Goal: Task Accomplishment & Management: Complete application form

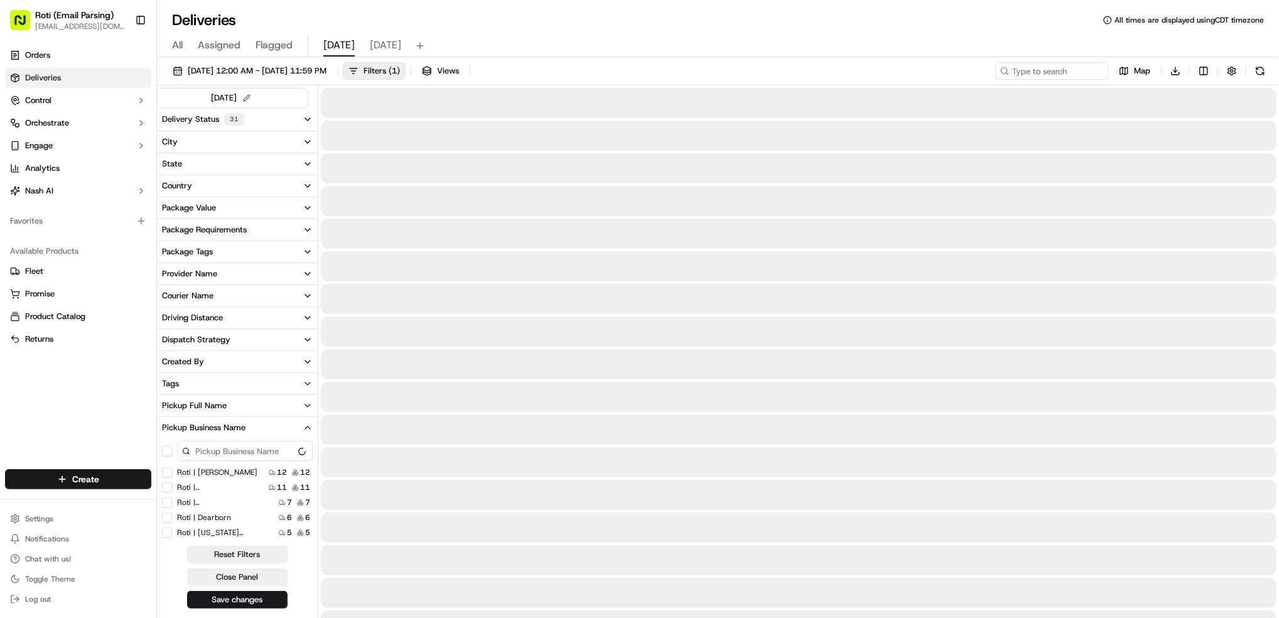
scroll to position [84, 0]
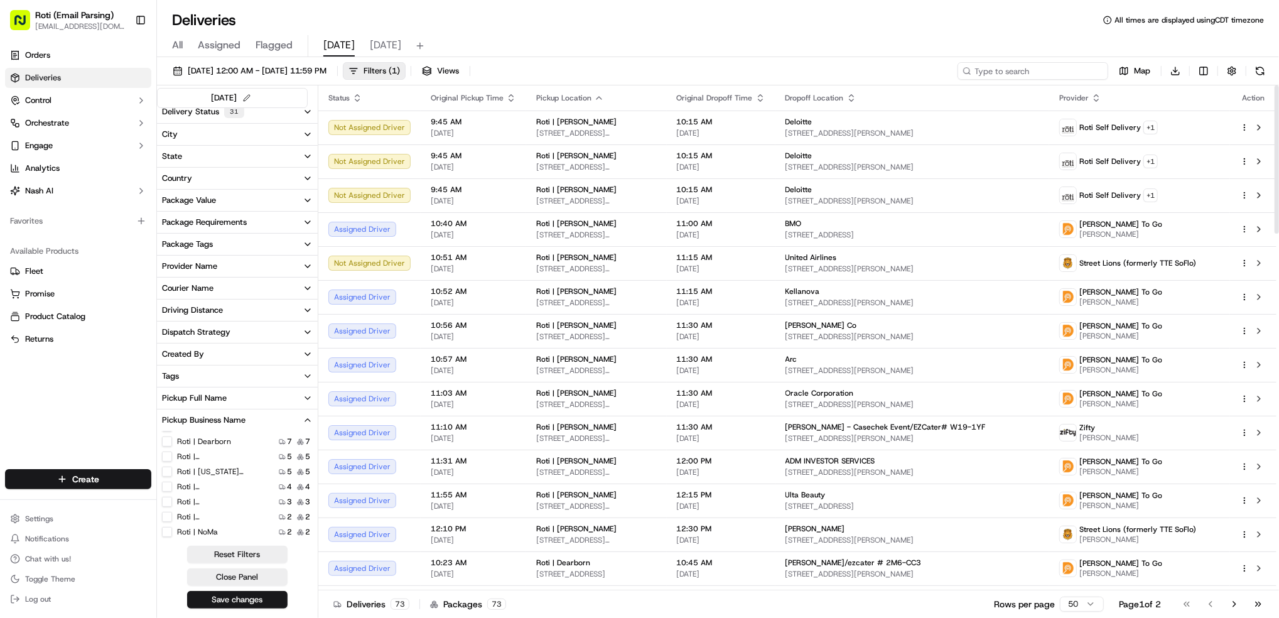
click at [1021, 67] on input at bounding box center [1033, 71] width 151 height 18
paste input "Levy"
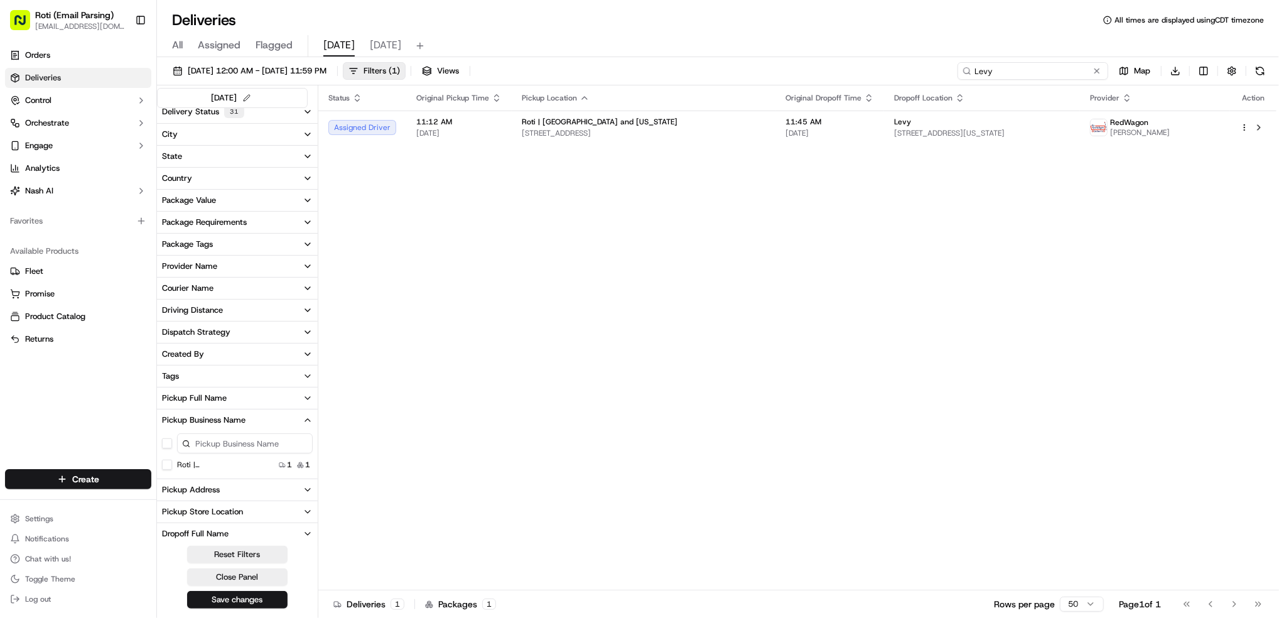
type input "Levy"
drag, startPoint x: 1009, startPoint y: 65, endPoint x: 477, endPoint y: 97, distance: 532.9
click at [881, 66] on div "[DATE] 12:00 AM - [DATE] 11:59 PM Filters ( 1 ) Views Levy Map Download" at bounding box center [718, 73] width 1122 height 23
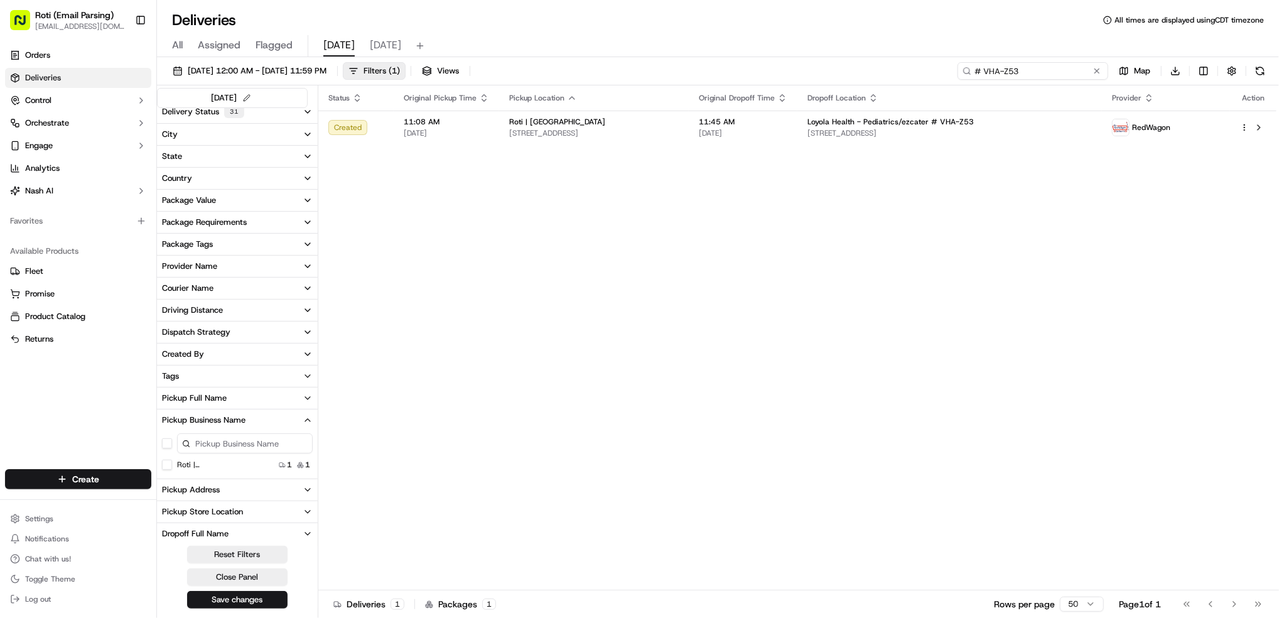
type input "# VHA-Z53"
drag, startPoint x: 1041, startPoint y: 72, endPoint x: 99, endPoint y: 130, distance: 943.9
click at [850, 63] on div "[DATE] 12:00 AM - [DATE] 11:59 PM Filters ( 1 ) Views # VHA-Z53 Map Download" at bounding box center [718, 73] width 1122 height 23
paste input "[PERSON_NAME]/grubhub #82303108 &mdash; 1975747"
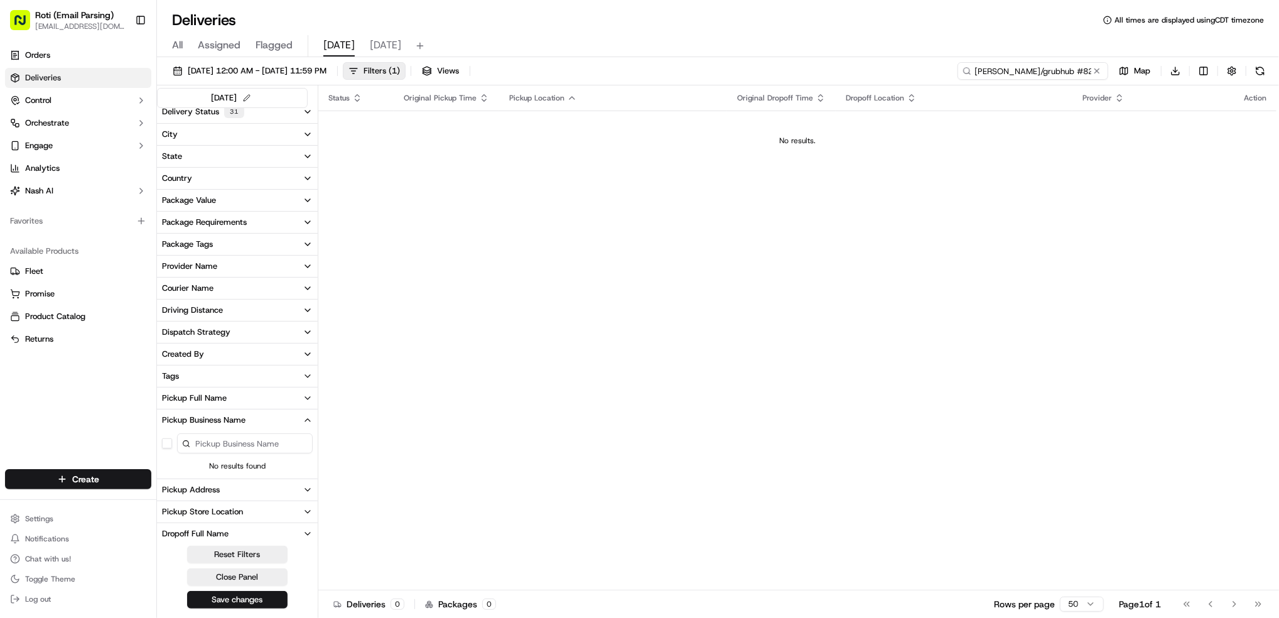
click at [1026, 66] on input "[PERSON_NAME]/grubhub #82303108 &mdash; 1975747" at bounding box center [1033, 71] width 151 height 18
type input "[PERSON_NAME]/grubhub #82303108 &mdash; 1975747"
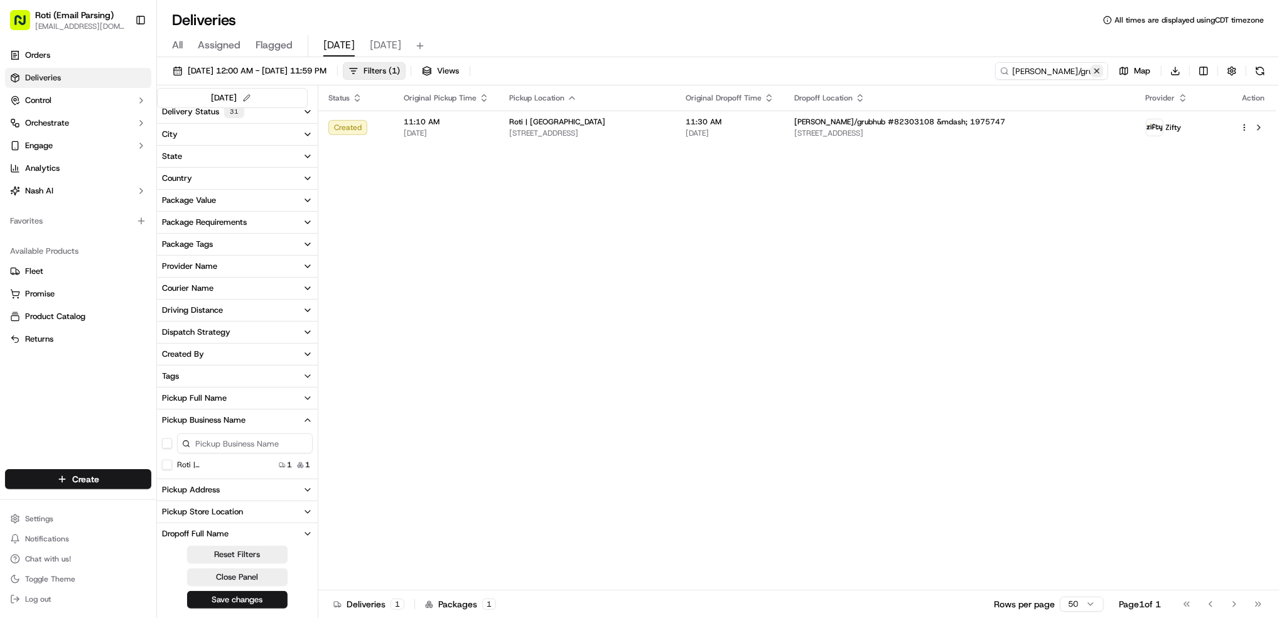
click at [1096, 68] on button at bounding box center [1097, 71] width 13 height 13
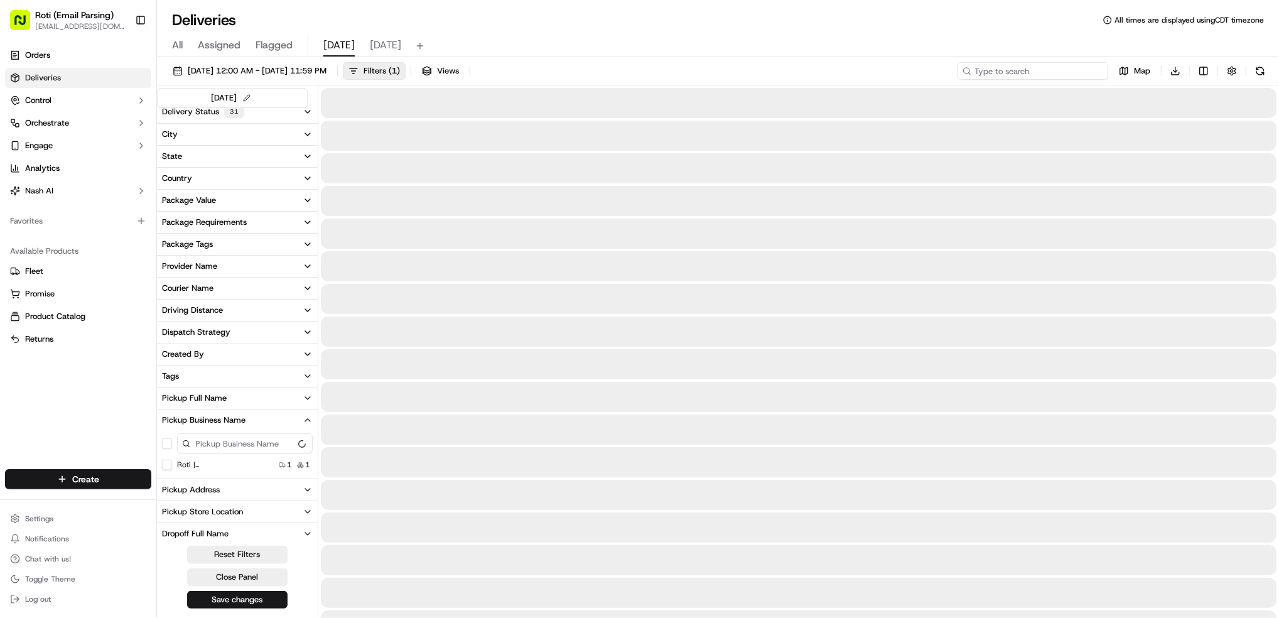
click at [1016, 70] on input at bounding box center [1033, 71] width 151 height 18
paste input "[PERSON_NAME] Design Architecture/ezcater # UXF-MJC"
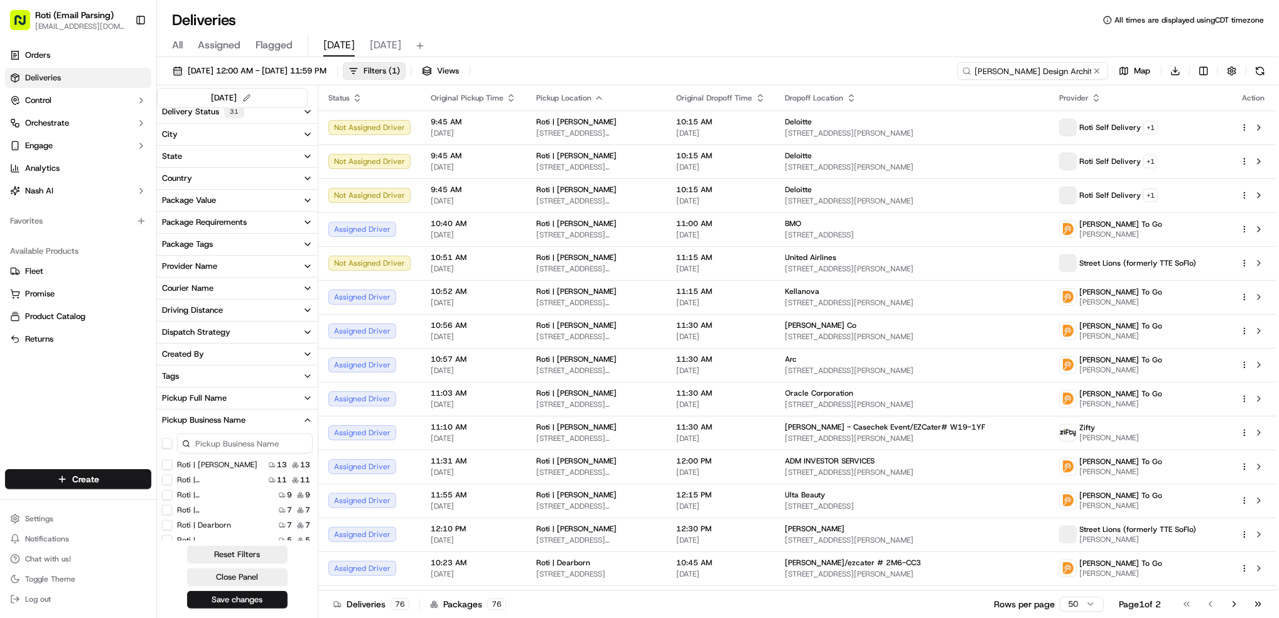
scroll to position [0, 81]
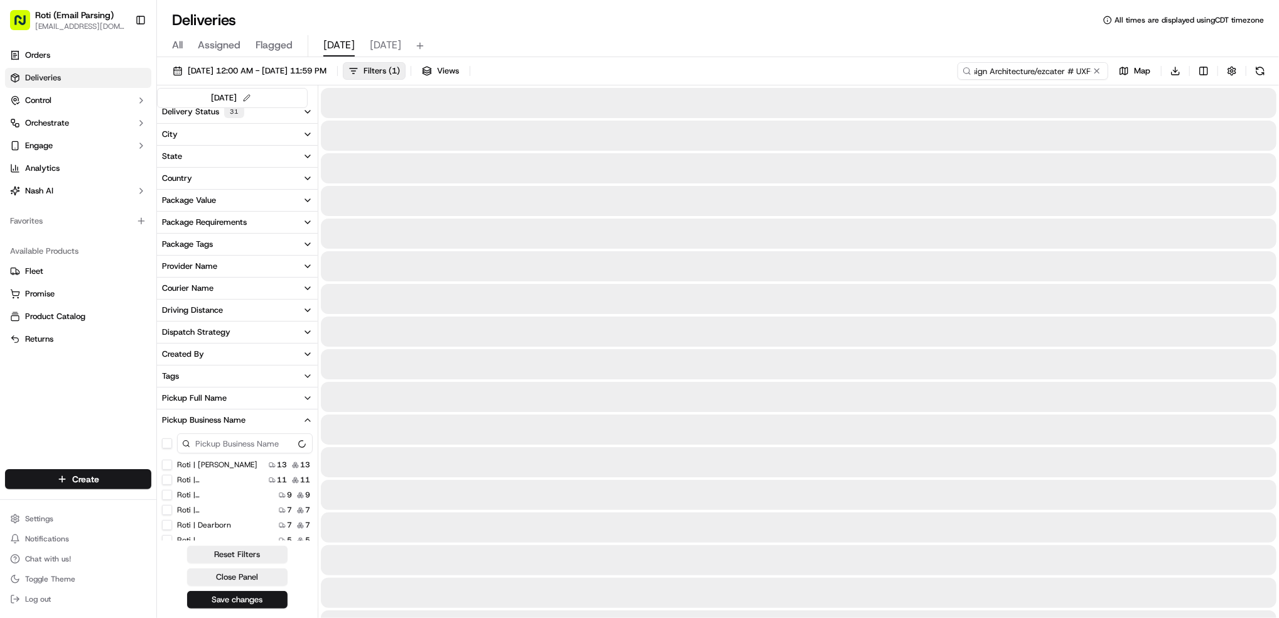
click at [994, 72] on input "[PERSON_NAME] Design Architecture/ezcater # UXF-MJC" at bounding box center [1033, 71] width 151 height 18
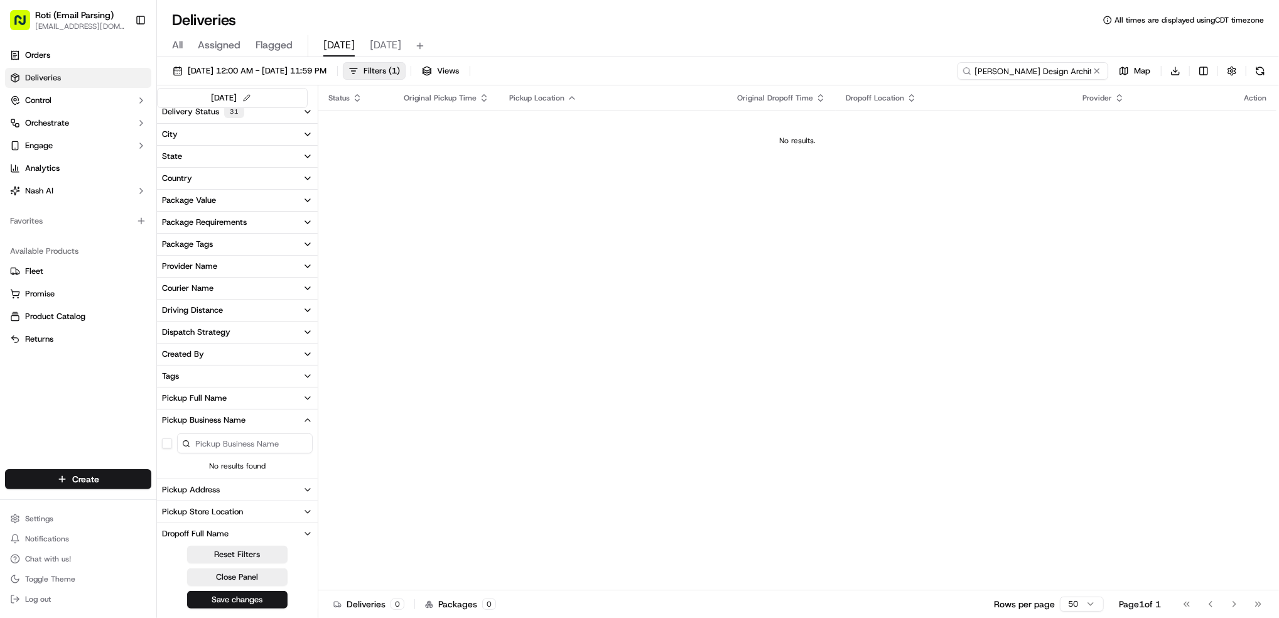
type input "[PERSON_NAME] Design Architecture/ezcater # UXF-MJC"
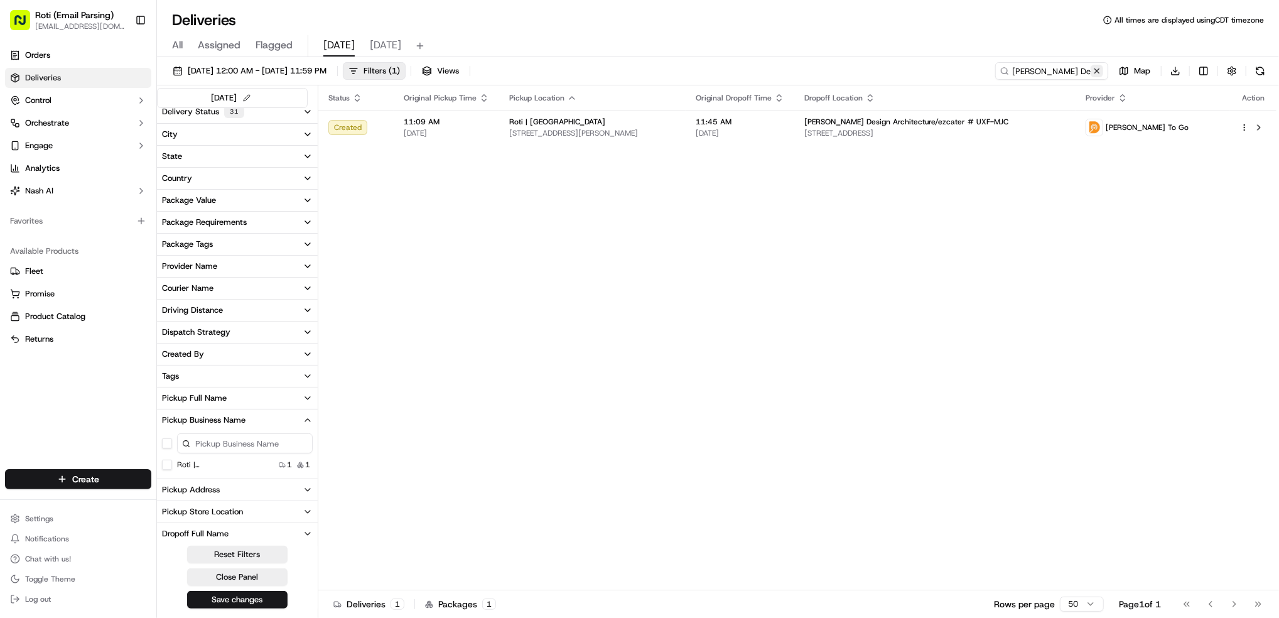
click at [1100, 73] on button at bounding box center [1097, 71] width 13 height 13
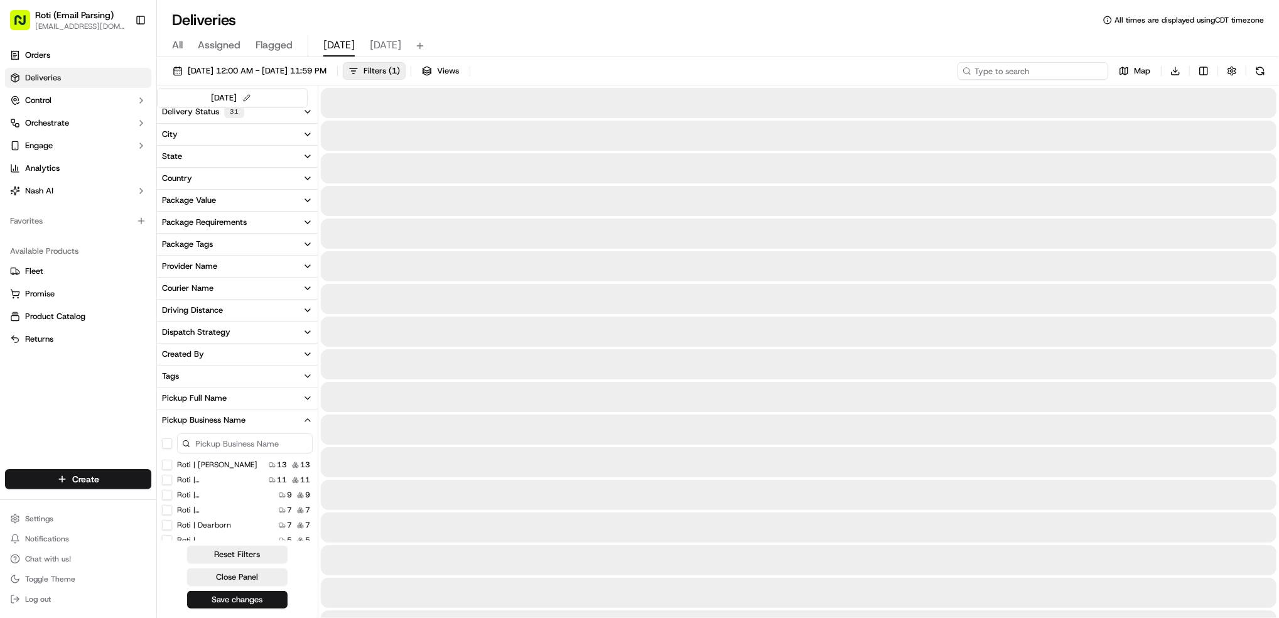
click at [1074, 70] on input at bounding box center [1033, 71] width 151 height 18
paste input "[PERSON_NAME] - Casechek Event/EZCater# W19-1YF"
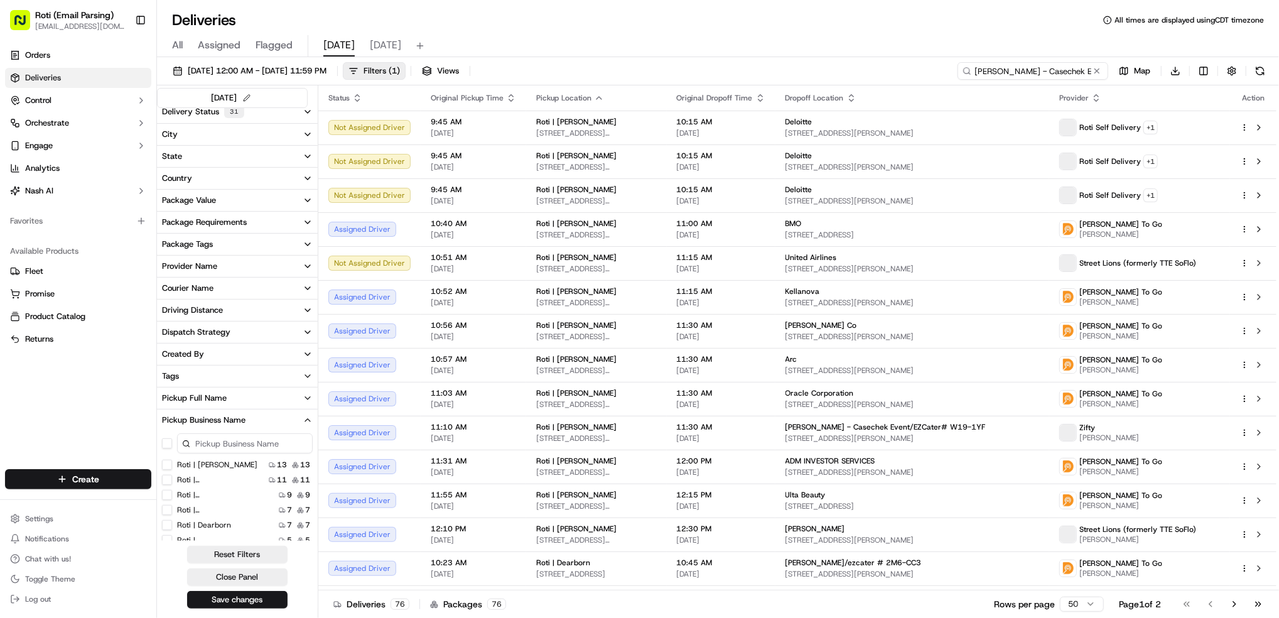
scroll to position [0, 79]
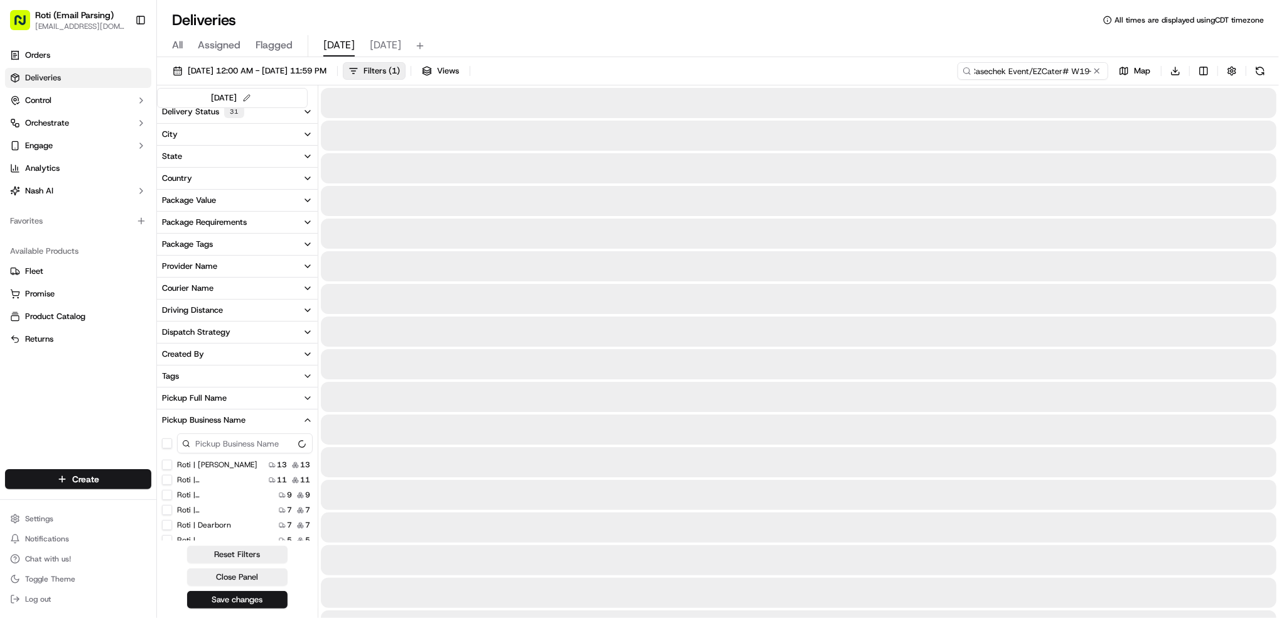
click at [995, 66] on input "[PERSON_NAME] - Casechek Event/EZCater# W19-1YF" at bounding box center [1033, 71] width 151 height 18
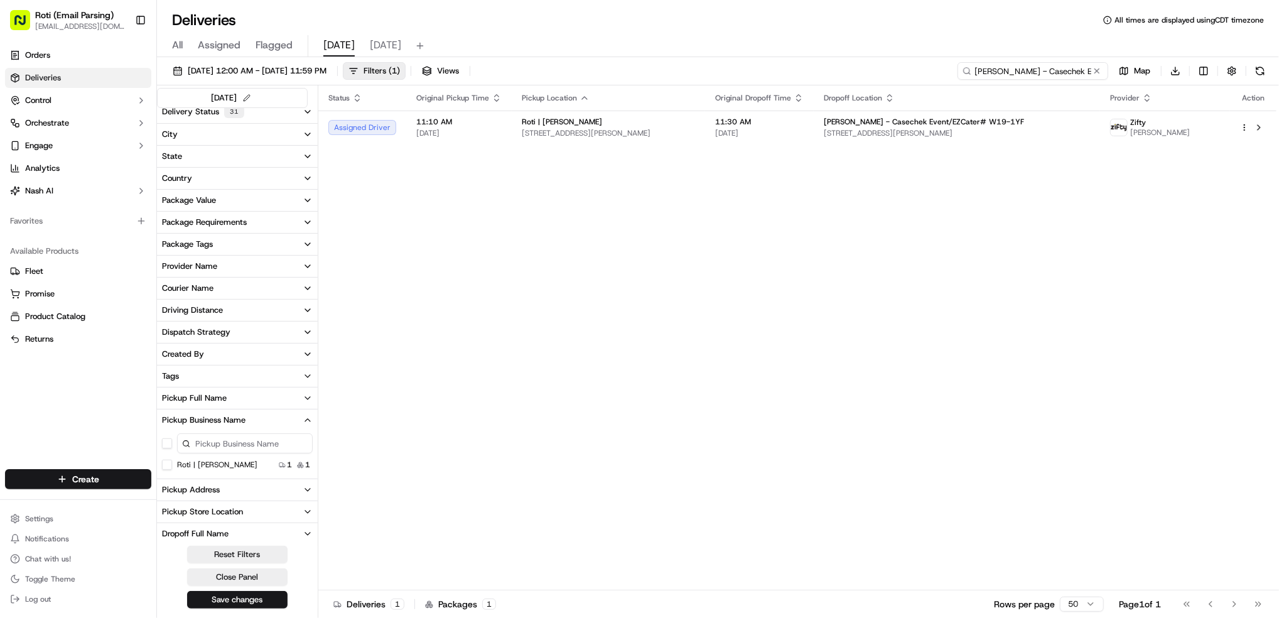
type input "[PERSON_NAME] - Casechek Event/EZCater# W19-1YF"
click at [1264, 71] on button at bounding box center [1261, 71] width 18 height 18
click at [1100, 68] on button at bounding box center [1097, 71] width 13 height 13
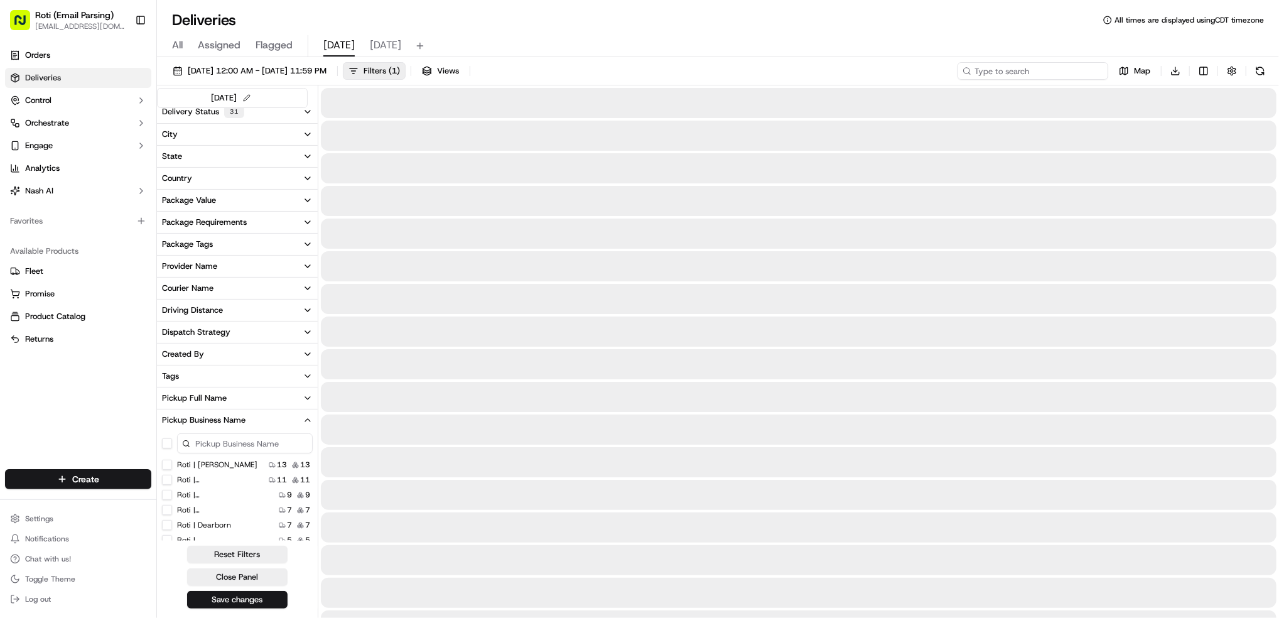
click at [1041, 68] on input at bounding box center [1033, 71] width 151 height 18
paste input "# FC2-YE8"
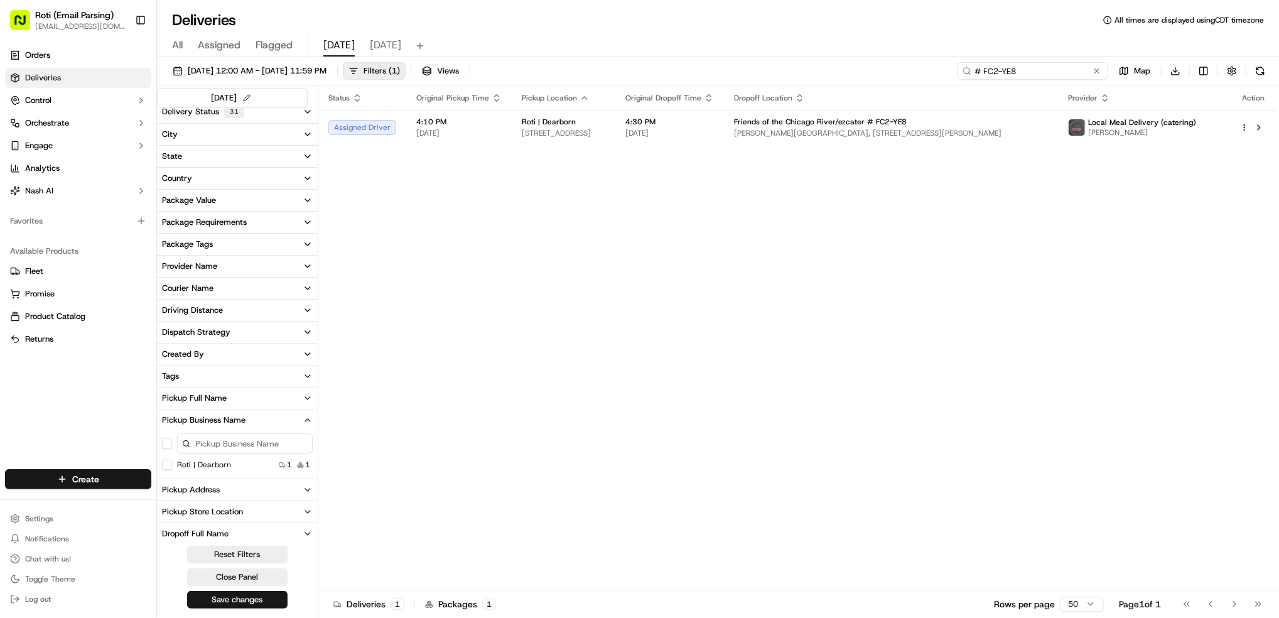
type input "# FC2-YE8"
drag, startPoint x: 1023, startPoint y: 73, endPoint x: 503, endPoint y: 56, distance: 519.7
click at [953, 72] on div "[DATE] 12:00 AM - [DATE] 11:59 PM Filters ( 1 ) Views # FC2-YE8 Map Download" at bounding box center [718, 73] width 1122 height 23
paste input "# ZF9-FYJ"
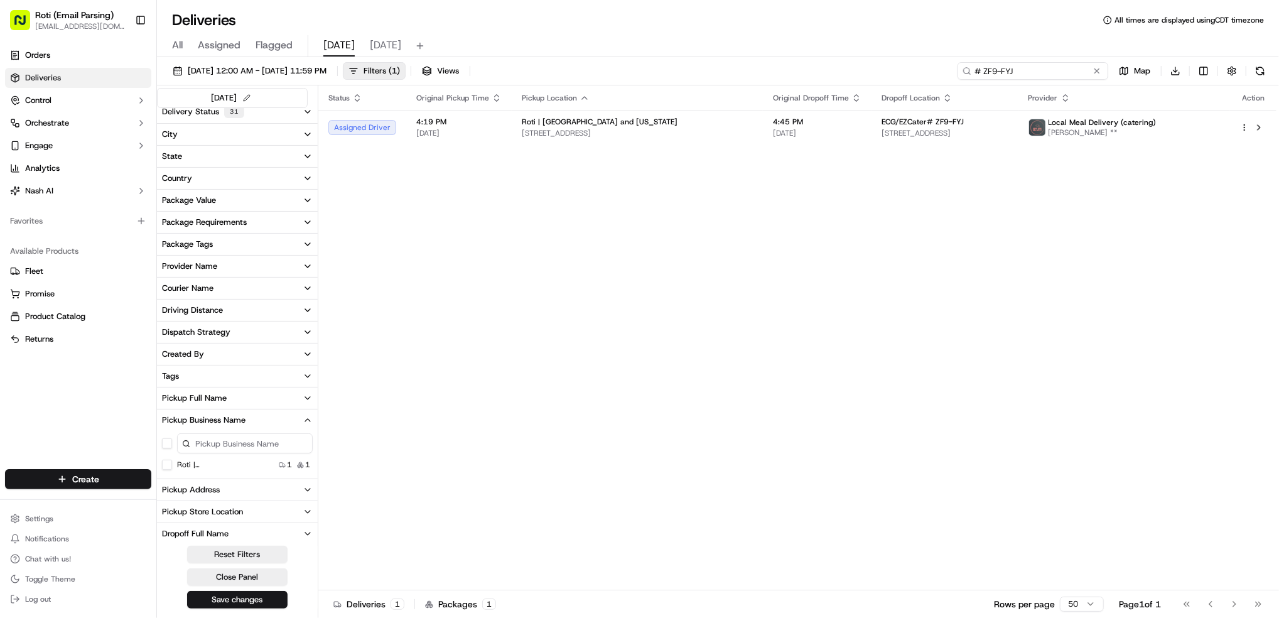
type input "# ZF9-FYJ"
click at [1096, 72] on button at bounding box center [1097, 71] width 13 height 13
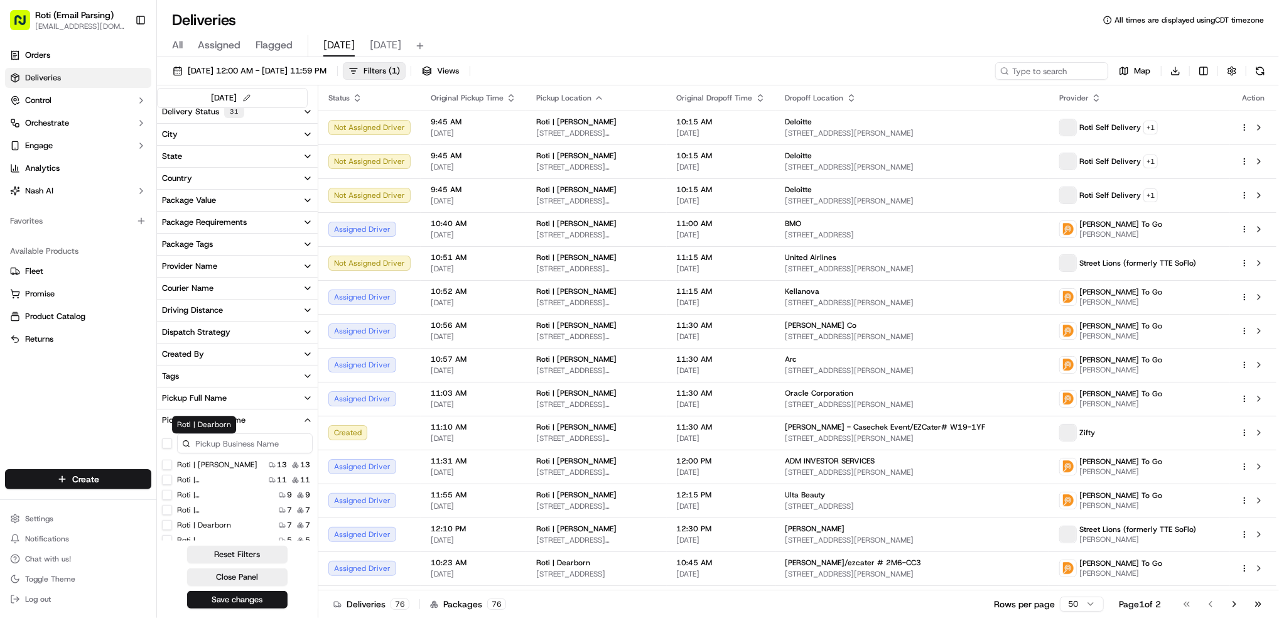
scroll to position [84, 0]
click at [166, 442] on Dearborn "Roti | Dearborn" at bounding box center [167, 442] width 10 height 10
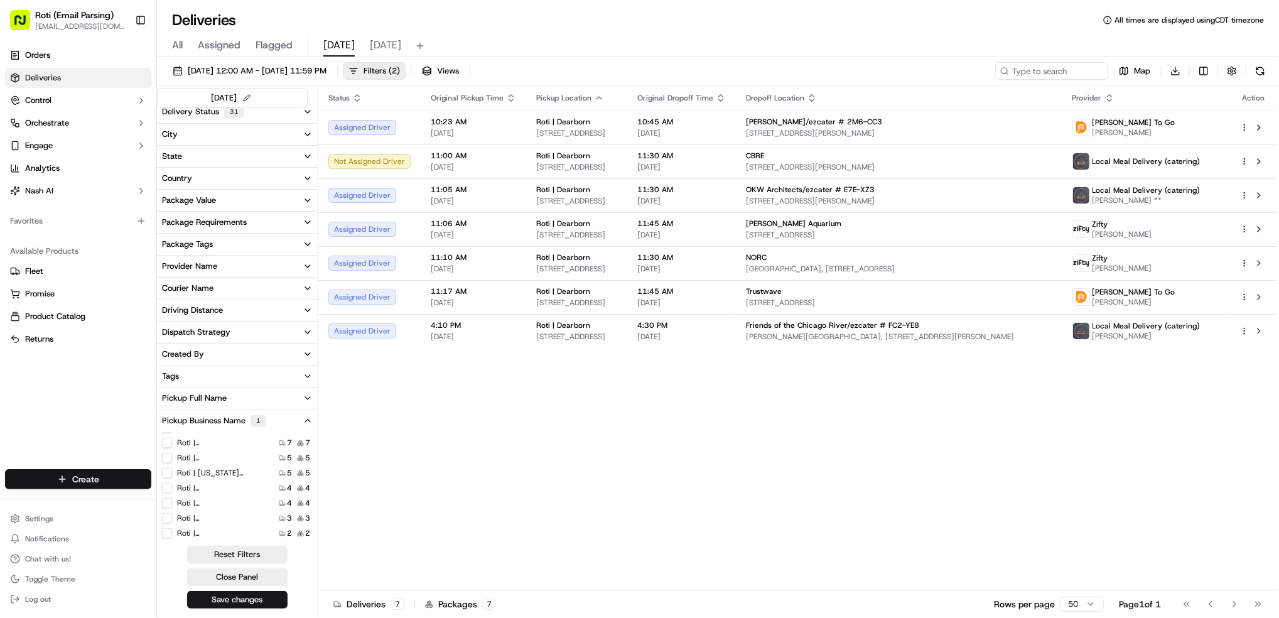
click at [85, 474] on html "Roti (Email Parsing) [EMAIL_ADDRESS][DOMAIN_NAME] Toggle Sidebar Orders Deliver…" at bounding box center [639, 309] width 1279 height 618
click at [202, 505] on link "Delivery" at bounding box center [227, 503] width 140 height 23
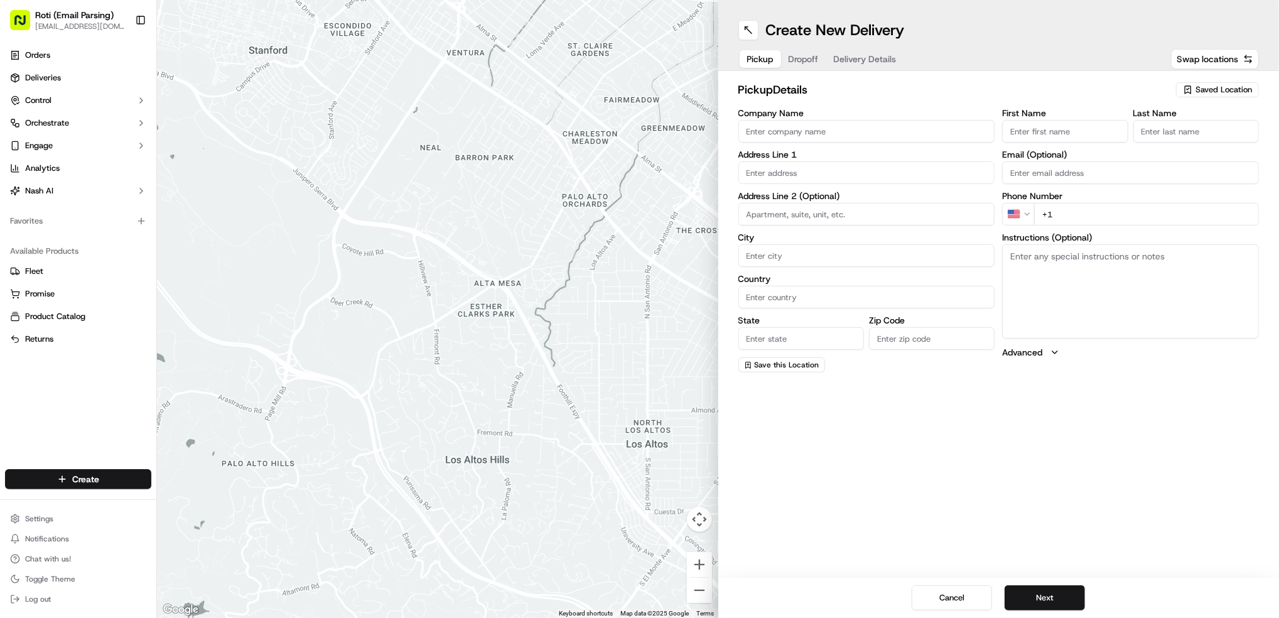
click at [1228, 84] on span "Saved Location" at bounding box center [1224, 89] width 57 height 11
type input "dea"
drag, startPoint x: 1180, startPoint y: 133, endPoint x: 1203, endPoint y: 212, distance: 82.3
click at [1180, 133] on span "Roti | Dearborn" at bounding box center [1196, 136] width 155 height 11
type input "Roti | Dearborn"
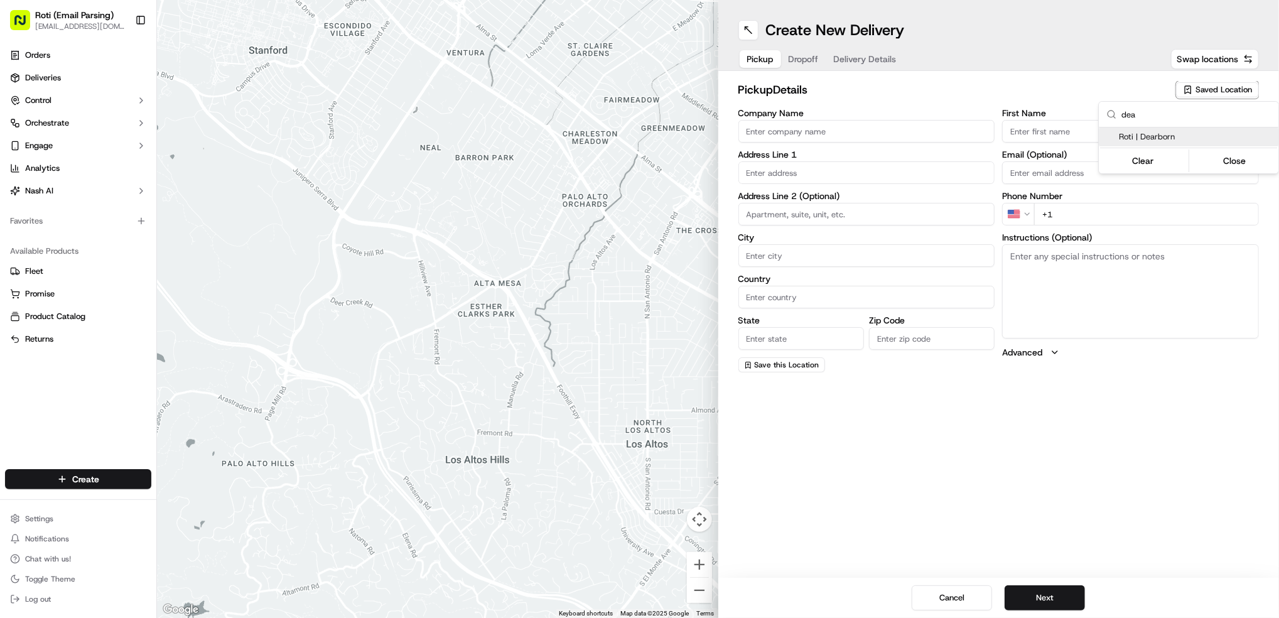
type input "[STREET_ADDRESS]"
type input "[GEOGRAPHIC_DATA]"
type input "US"
type input "IL"
type input "60602"
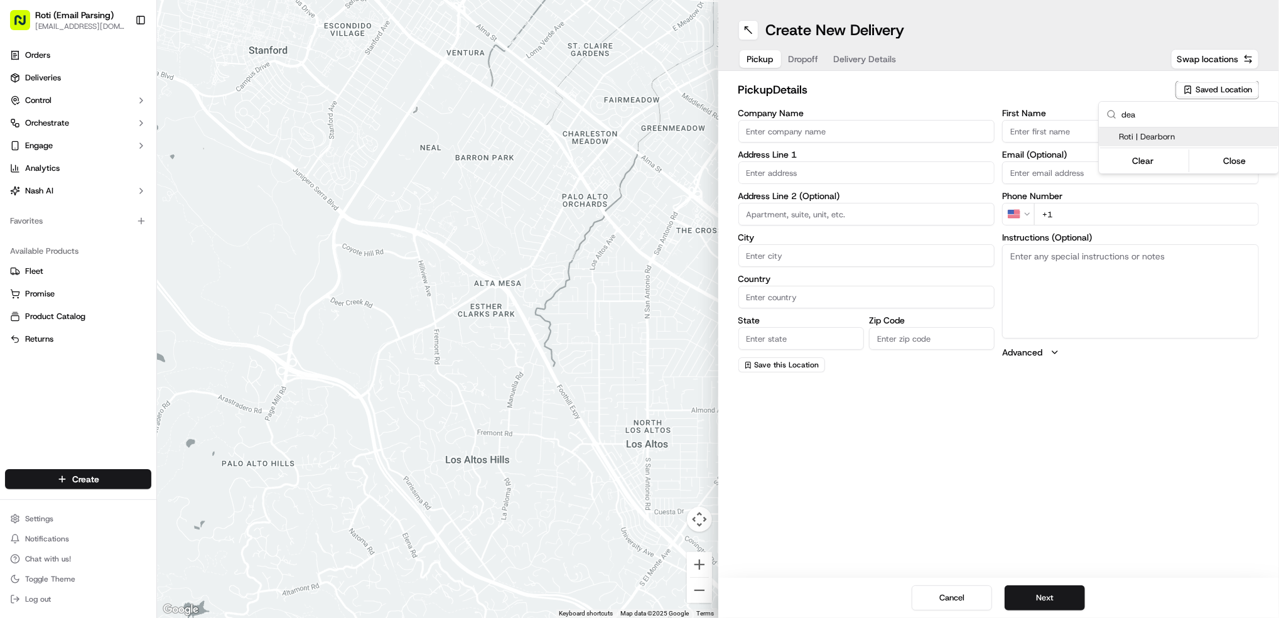
type input "[PHONE_NUMBER]"
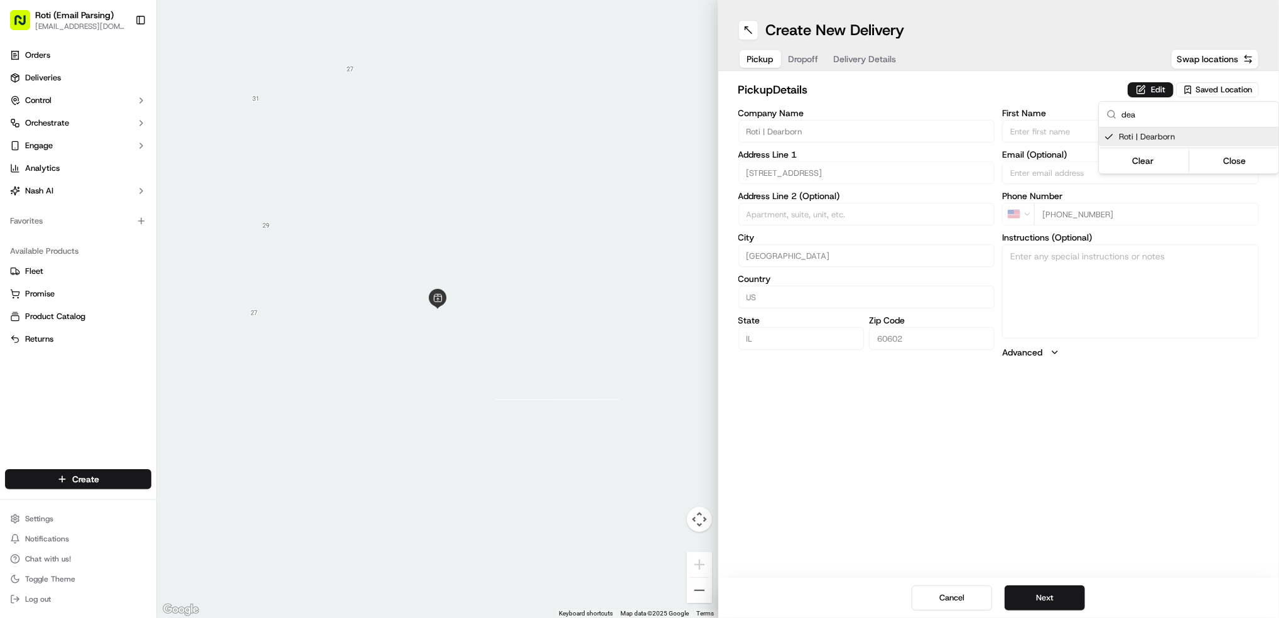
click at [1045, 597] on html "Roti (Email Parsing) [EMAIL_ADDRESS][DOMAIN_NAME] Toggle Sidebar Orders Deliver…" at bounding box center [639, 309] width 1279 height 618
click at [1066, 601] on button "Next" at bounding box center [1045, 597] width 80 height 25
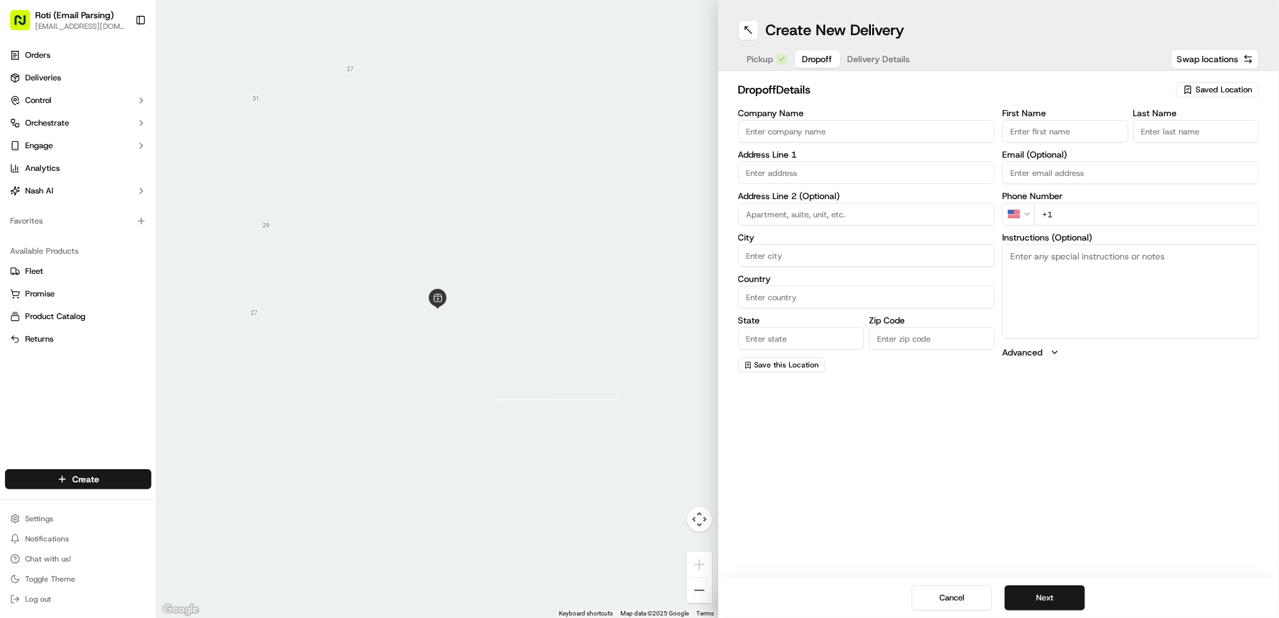
click at [804, 134] on input "Company Name" at bounding box center [867, 131] width 257 height 23
paste input "Google"
type input "Google"
click at [1041, 117] on label "First Name" at bounding box center [1065, 113] width 126 height 9
click at [1041, 120] on input "First Name" at bounding box center [1065, 131] width 126 height 23
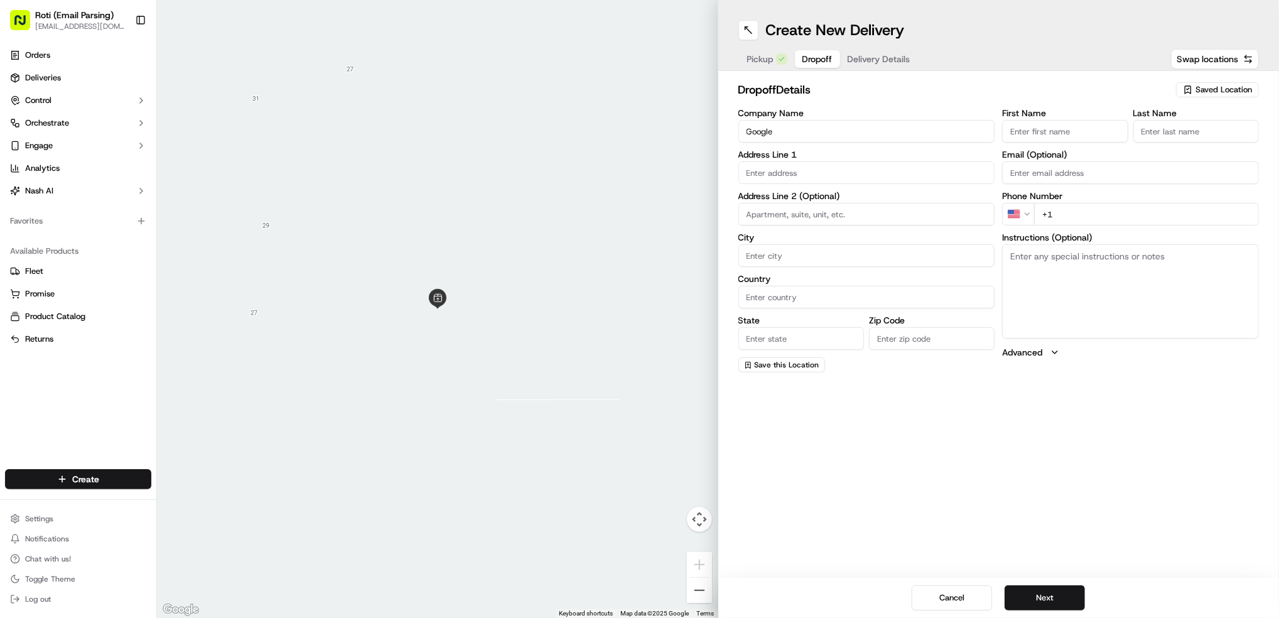
drag, startPoint x: 1042, startPoint y: 131, endPoint x: 1124, endPoint y: 141, distance: 82.3
click at [1041, 131] on input "First Name" at bounding box center [1065, 131] width 126 height 23
paste input "[PERSON_NAME]"
type input "[PERSON_NAME]"
click at [1225, 133] on input "Last Name" at bounding box center [1197, 131] width 126 height 23
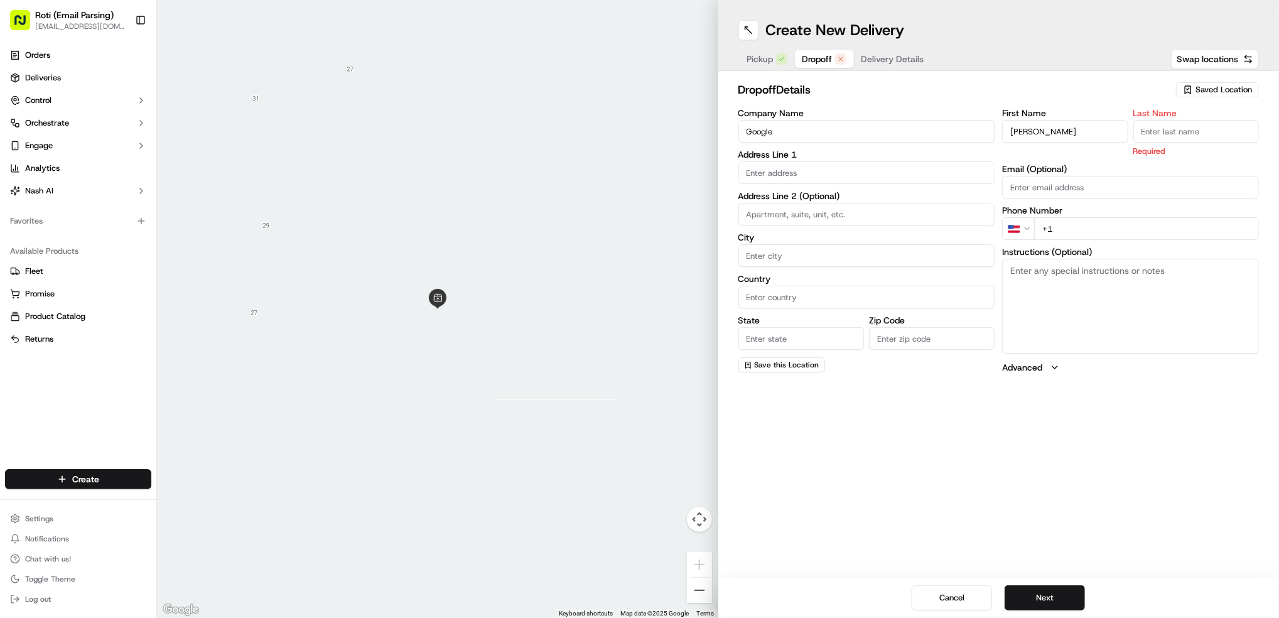
paste input "[PERSON_NAME]"
type input "[PERSON_NAME]"
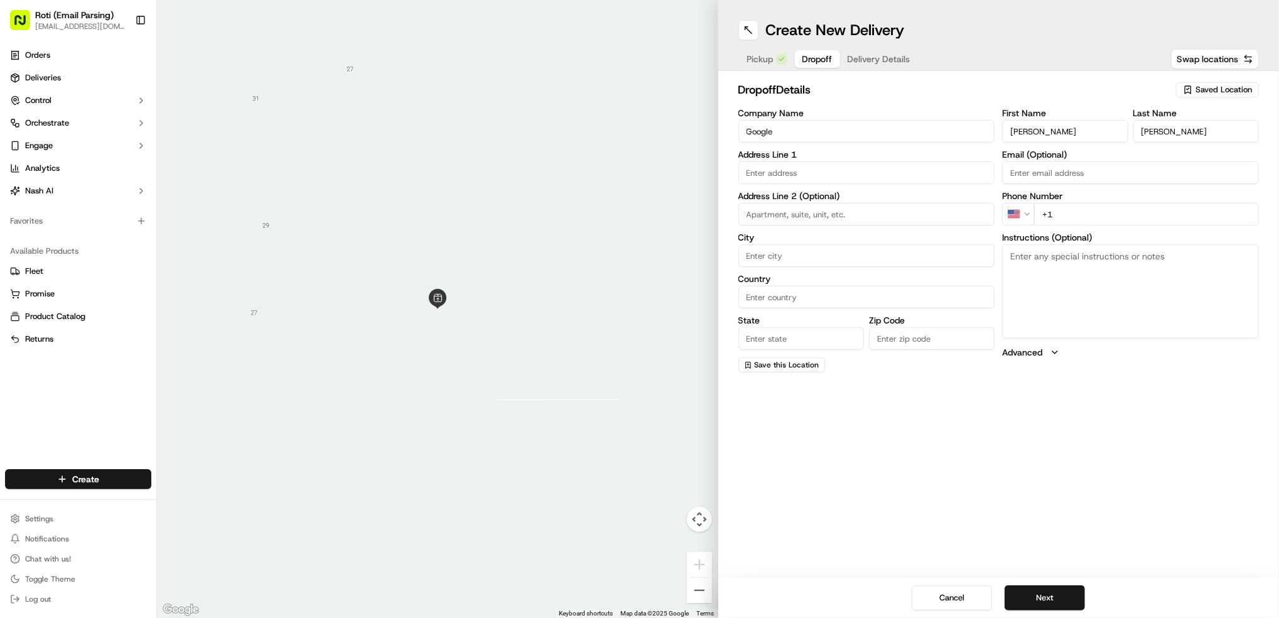
click at [1086, 214] on input "+1" at bounding box center [1146, 214] width 225 height 23
paste input "[PHONE_NUMBER]"
type input "[PHONE_NUMBER]"
click at [1076, 288] on textarea "Instructions (Optional)" at bounding box center [1130, 291] width 257 height 94
paste textarea "Call [PERSON_NAME] upon [DOMAIN_NAME]"
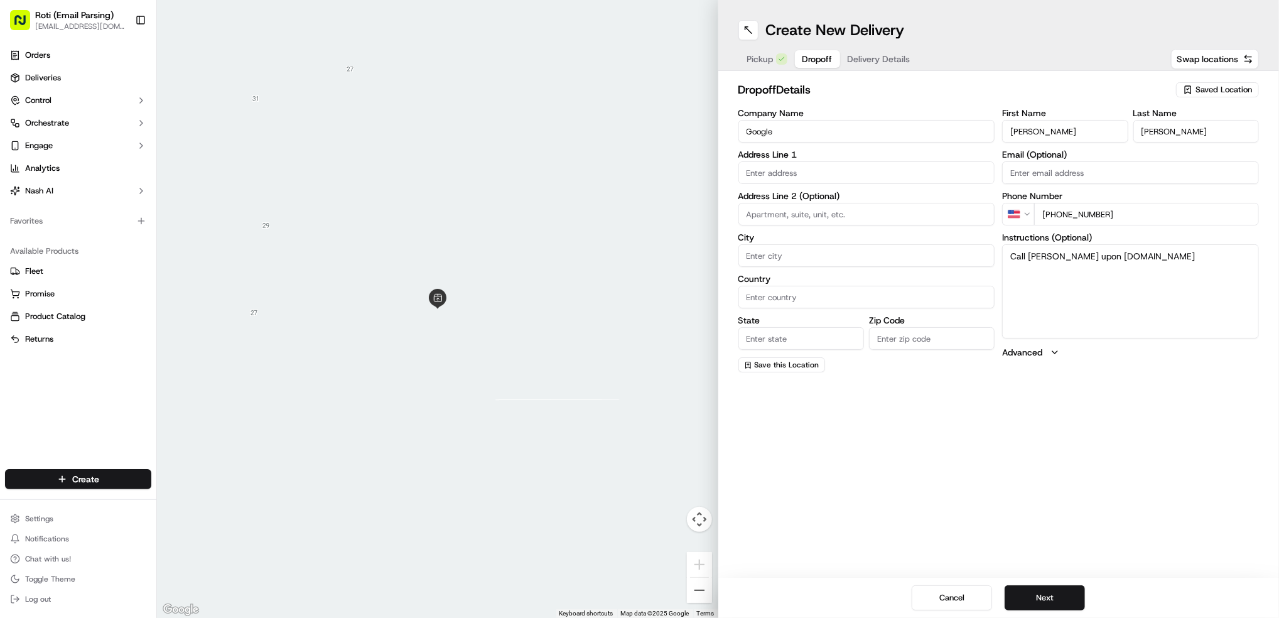
type textarea "Call [PERSON_NAME] upon [DOMAIN_NAME]"
click at [780, 163] on input "text" at bounding box center [867, 172] width 257 height 23
paste input "[STREET_ADDRESS][PERSON_NAME]"
drag, startPoint x: 854, startPoint y: 174, endPoint x: 784, endPoint y: 173, distance: 69.7
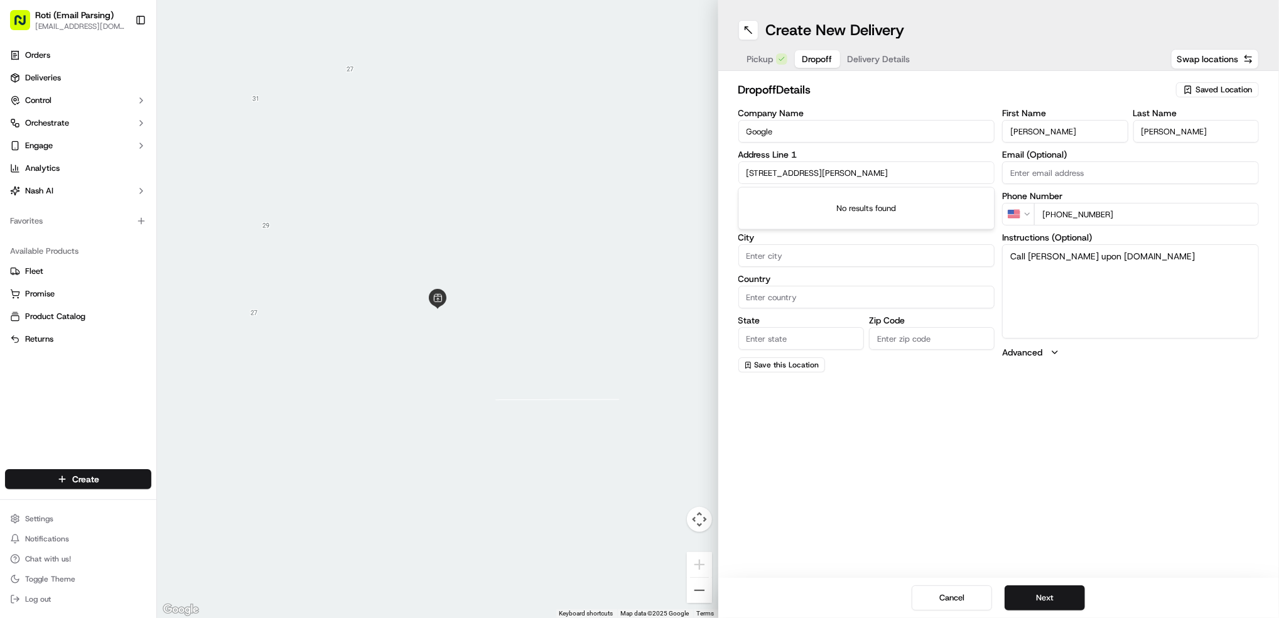
click at [784, 173] on input "[STREET_ADDRESS][PERSON_NAME]" at bounding box center [867, 172] width 257 height 23
click at [868, 194] on div "[STREET_ADDRESS][PERSON_NAME]" at bounding box center [866, 199] width 251 height 19
type input "[STREET_ADDRESS][PERSON_NAME]"
type input "[GEOGRAPHIC_DATA]"
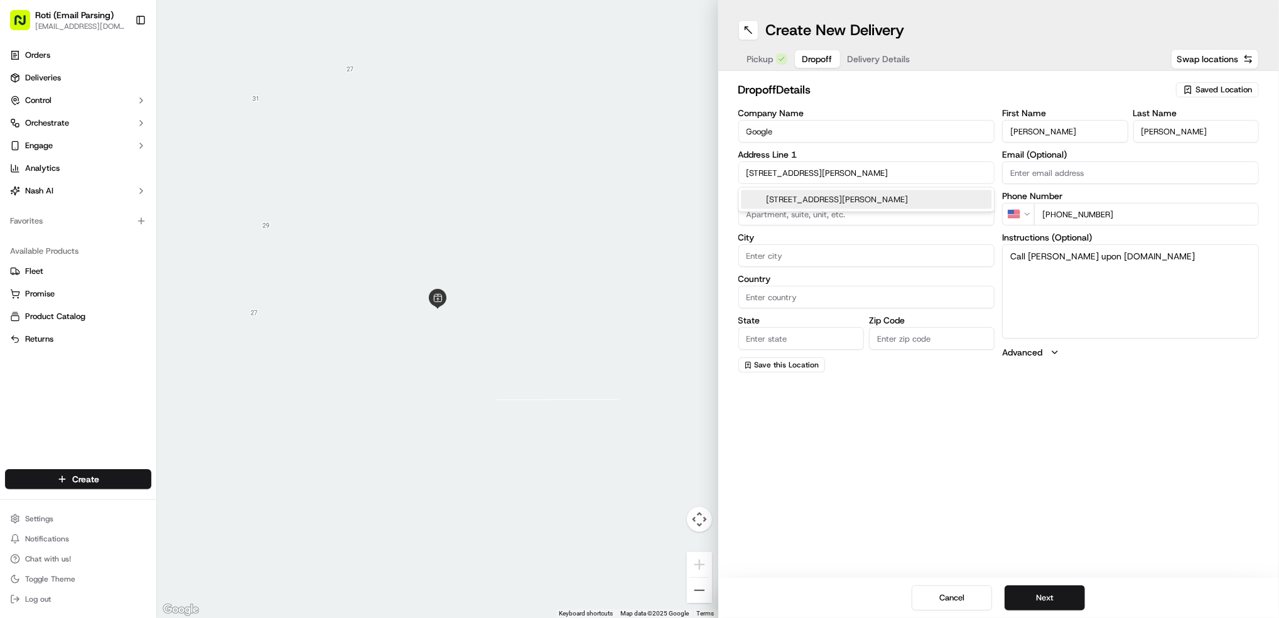
type input "[GEOGRAPHIC_DATA]"
type input "IL"
type input "60606"
type input "[STREET_ADDRESS][PERSON_NAME]"
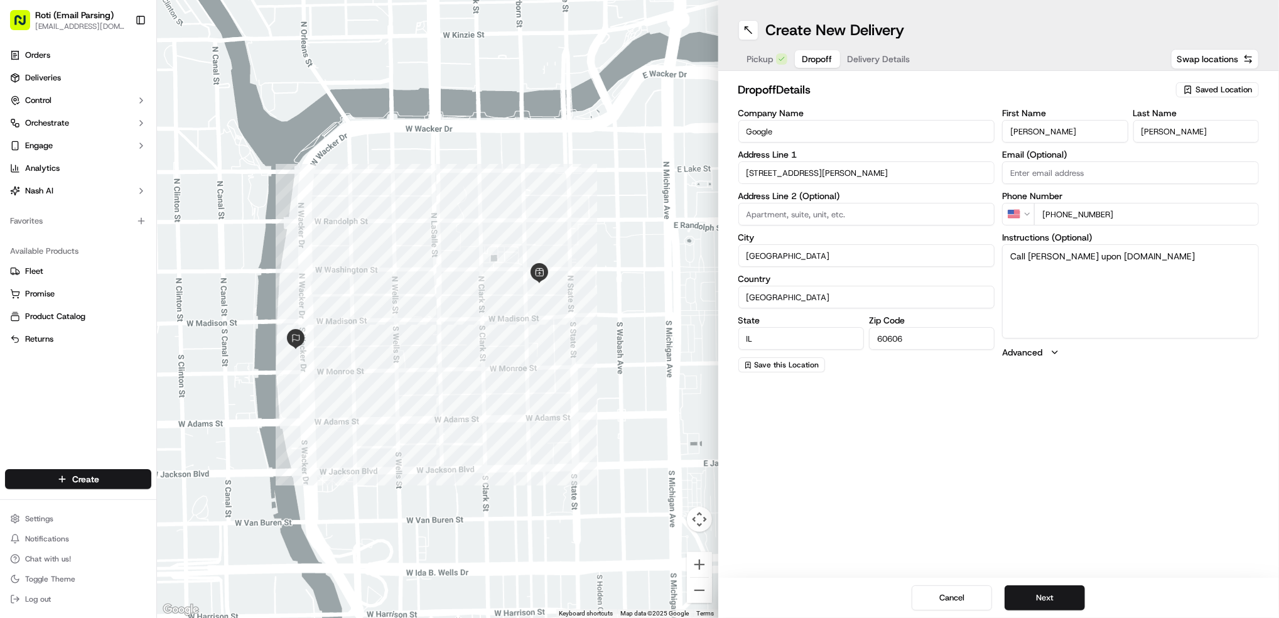
paste input "[STREET_ADDRESS][PERSON_NAME]"
drag, startPoint x: 783, startPoint y: 214, endPoint x: 653, endPoint y: 218, distance: 129.5
click at [653, 218] on div "To navigate the map with touch gestures double-tap and hold your finger on the …" at bounding box center [718, 309] width 1122 height 618
drag, startPoint x: 957, startPoint y: 217, endPoint x: 825, endPoint y: 218, distance: 131.3
click at [825, 218] on input "CME group building [GEOGRAPHIC_DATA]" at bounding box center [867, 214] width 257 height 23
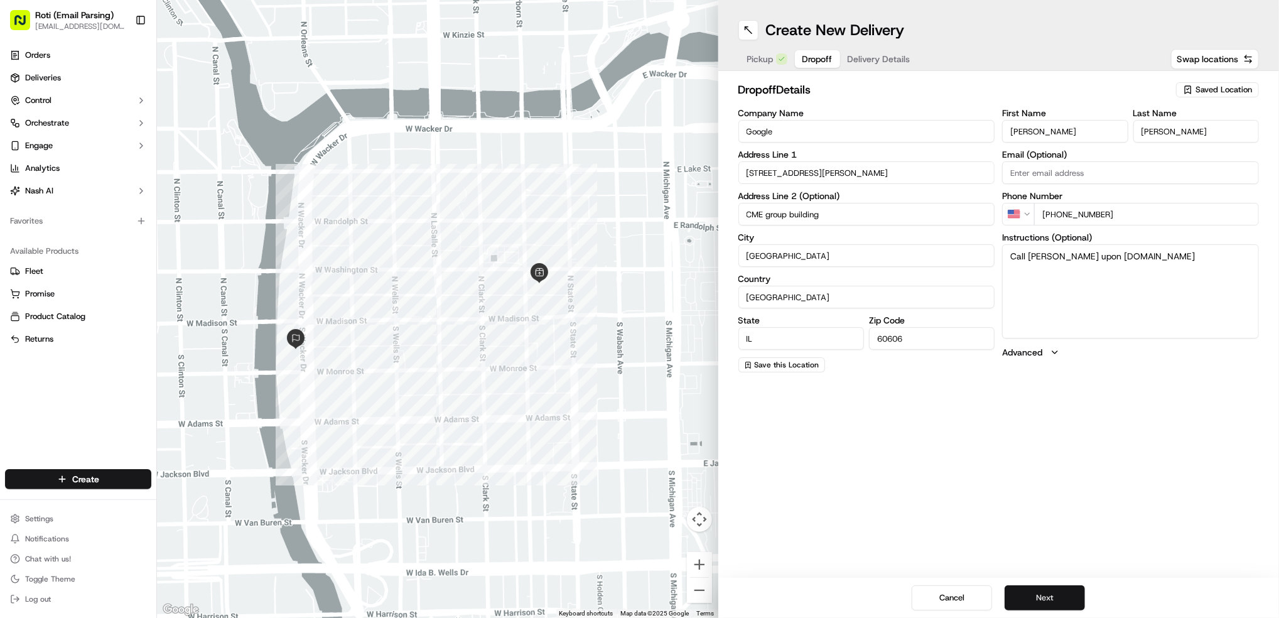
type input "CME group building"
drag, startPoint x: 1060, startPoint y: 600, endPoint x: 1059, endPoint y: 531, distance: 69.1
click at [1059, 600] on button "Next" at bounding box center [1045, 597] width 80 height 25
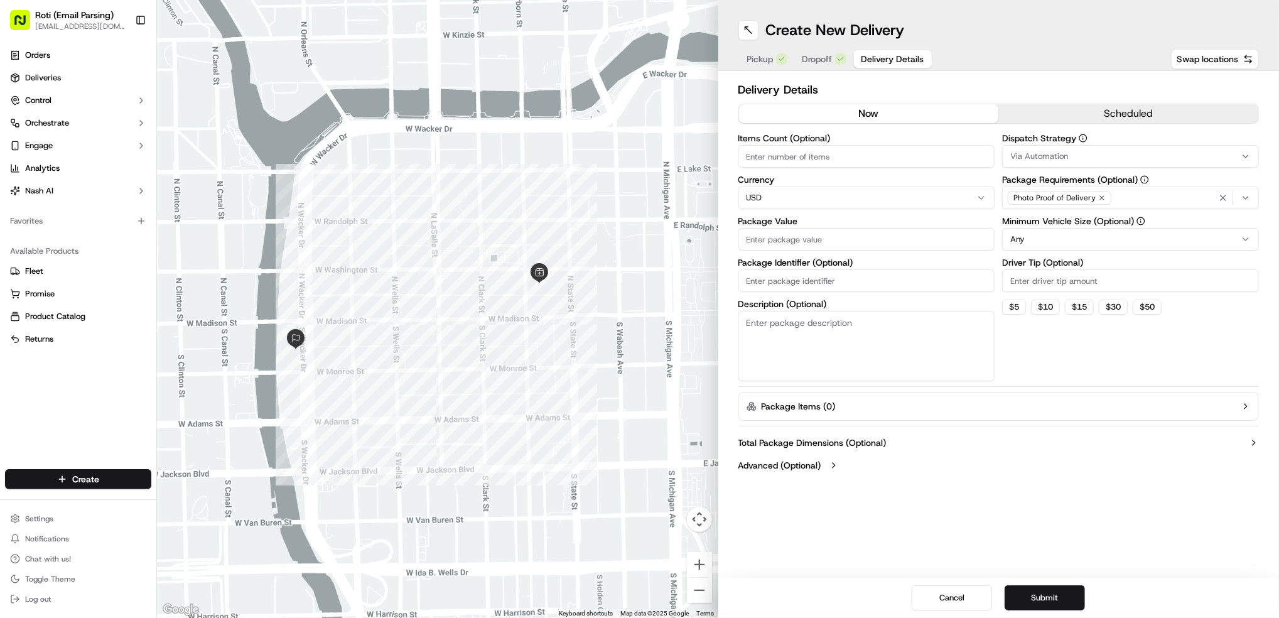
click at [1141, 107] on button "scheduled" at bounding box center [1129, 113] width 260 height 19
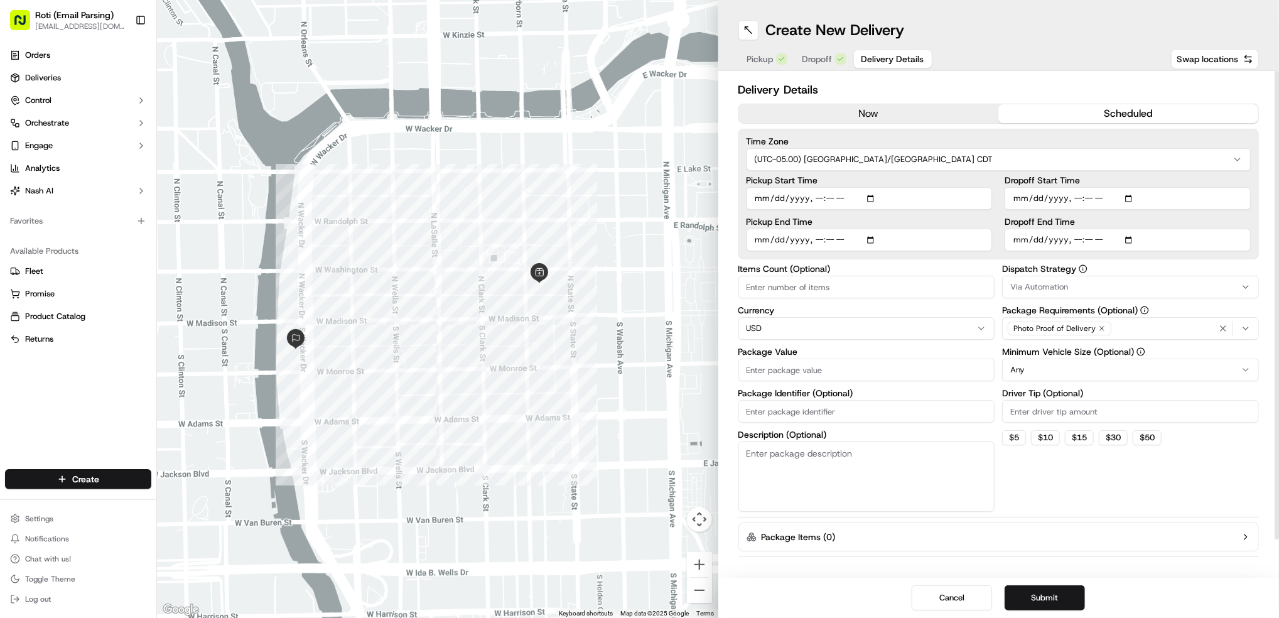
click at [1130, 198] on input "Dropoff Start Time" at bounding box center [1128, 198] width 246 height 23
type input "[DATE]T11:15"
click at [1267, 249] on div "Delivery Details now scheduled Time Zone (UTC-05.00) America/[GEOGRAPHIC_DATA] …" at bounding box center [999, 324] width 561 height 507
click at [1130, 241] on input "Dropoff End Time" at bounding box center [1128, 240] width 246 height 23
type input "[DATE]T11:30"
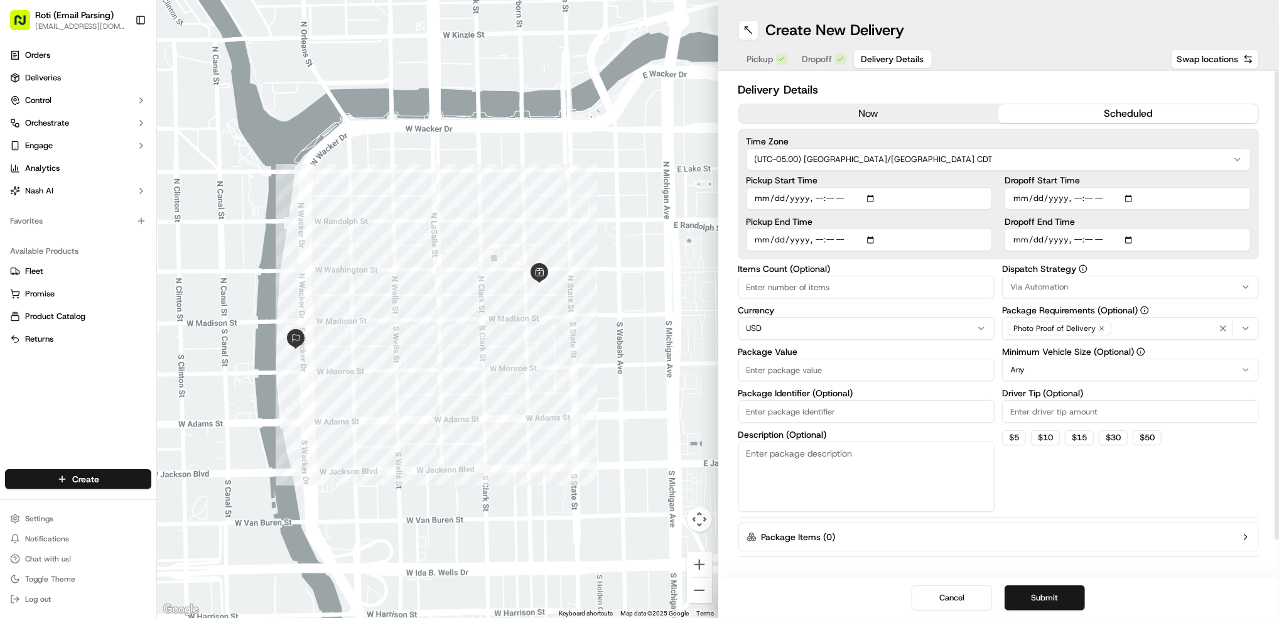
click at [1269, 295] on div "Delivery Details now scheduled Time Zone (UTC-05.00) America/[GEOGRAPHIC_DATA] …" at bounding box center [999, 324] width 561 height 507
click at [1075, 293] on button "Via Automation" at bounding box center [1130, 287] width 257 height 23
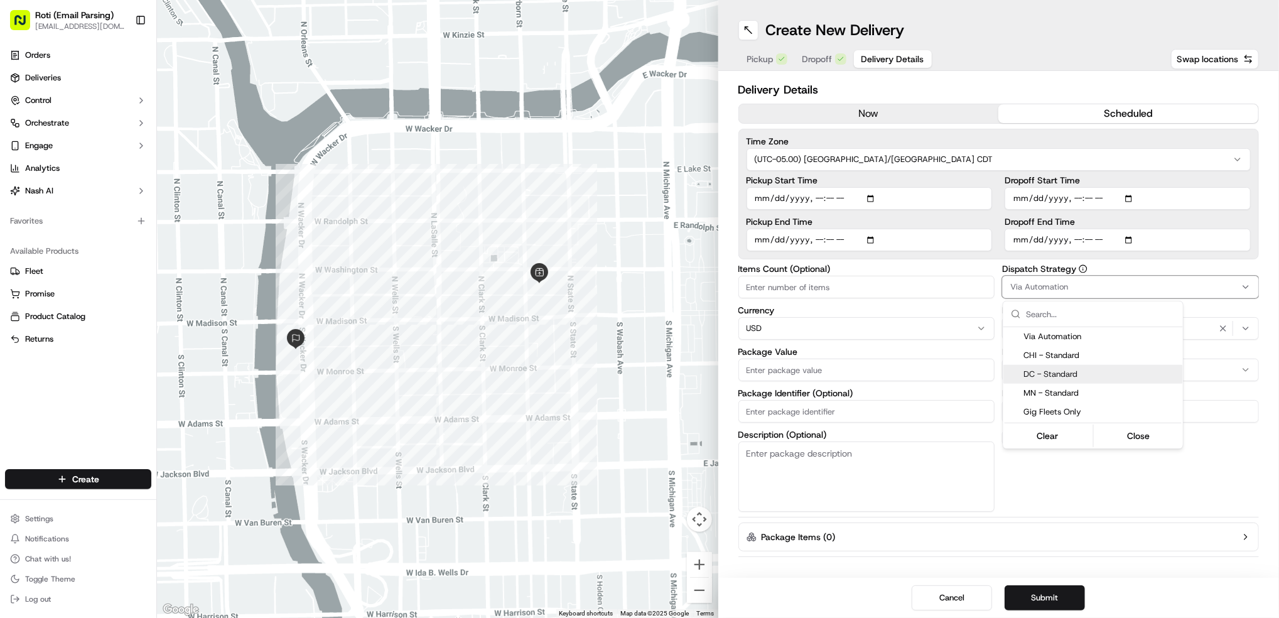
click at [1055, 371] on span "DC - Standard" at bounding box center [1101, 374] width 155 height 11
click at [1214, 374] on html "Roti (Email Parsing) [EMAIL_ADDRESS][DOMAIN_NAME] Toggle Sidebar Orders Deliver…" at bounding box center [639, 309] width 1279 height 618
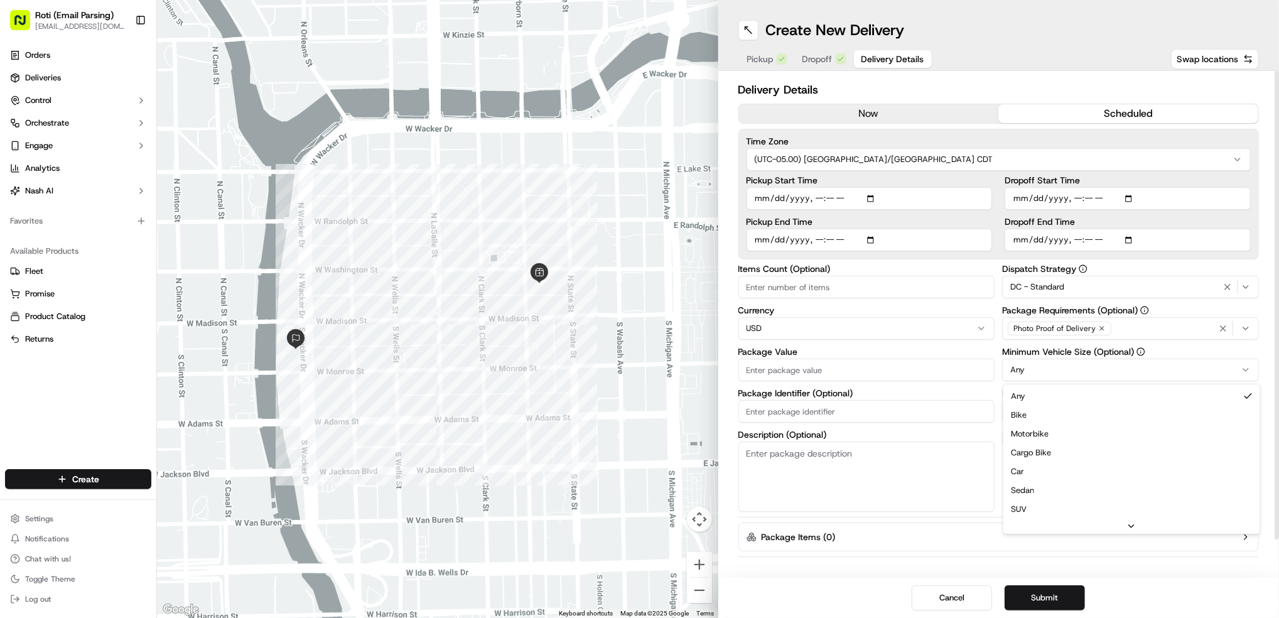
click at [1178, 369] on html "Roti (Email Parsing) [EMAIL_ADDRESS][DOMAIN_NAME] Toggle Sidebar Orders Deliver…" at bounding box center [639, 309] width 1279 height 618
click at [1036, 413] on input "Driver Tip (Optional)" at bounding box center [1130, 411] width 257 height 23
type input "27.54"
click at [786, 408] on input "Package Identifier (Optional)" at bounding box center [867, 411] width 257 height 23
paste input "Google"
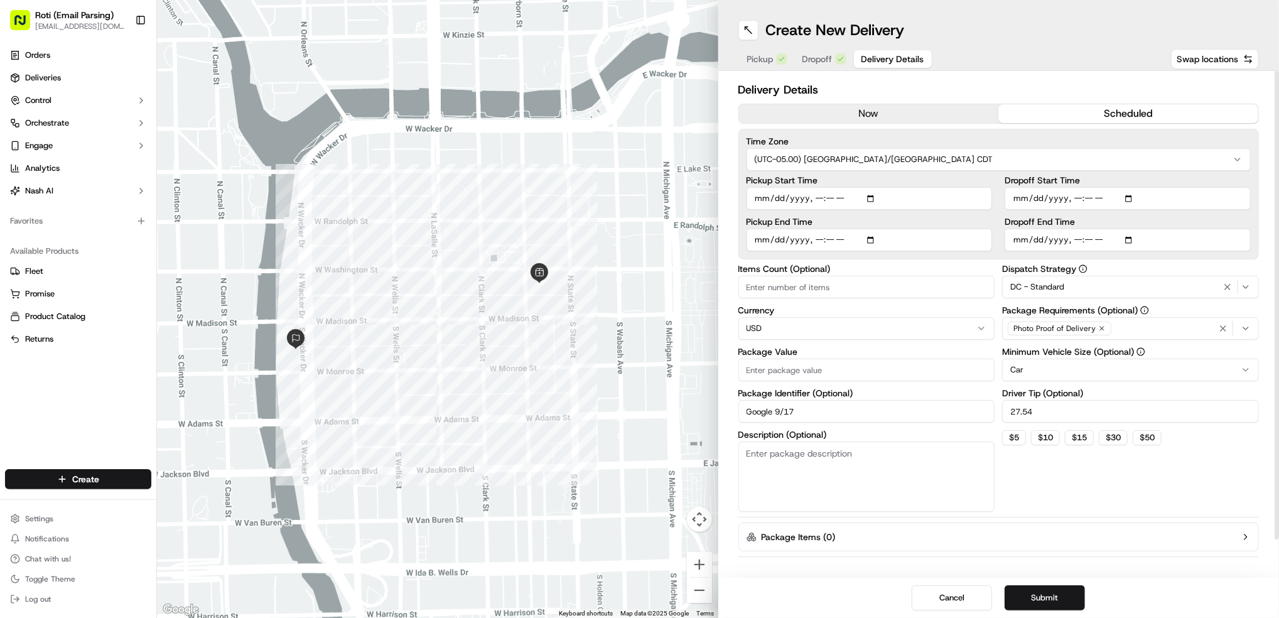
type input "Google 9/17"
click at [765, 373] on input "Package Value" at bounding box center [867, 370] width 257 height 23
type input "367.20"
click at [773, 289] on input "Items Count (Optional)" at bounding box center [867, 287] width 257 height 23
type input "3"
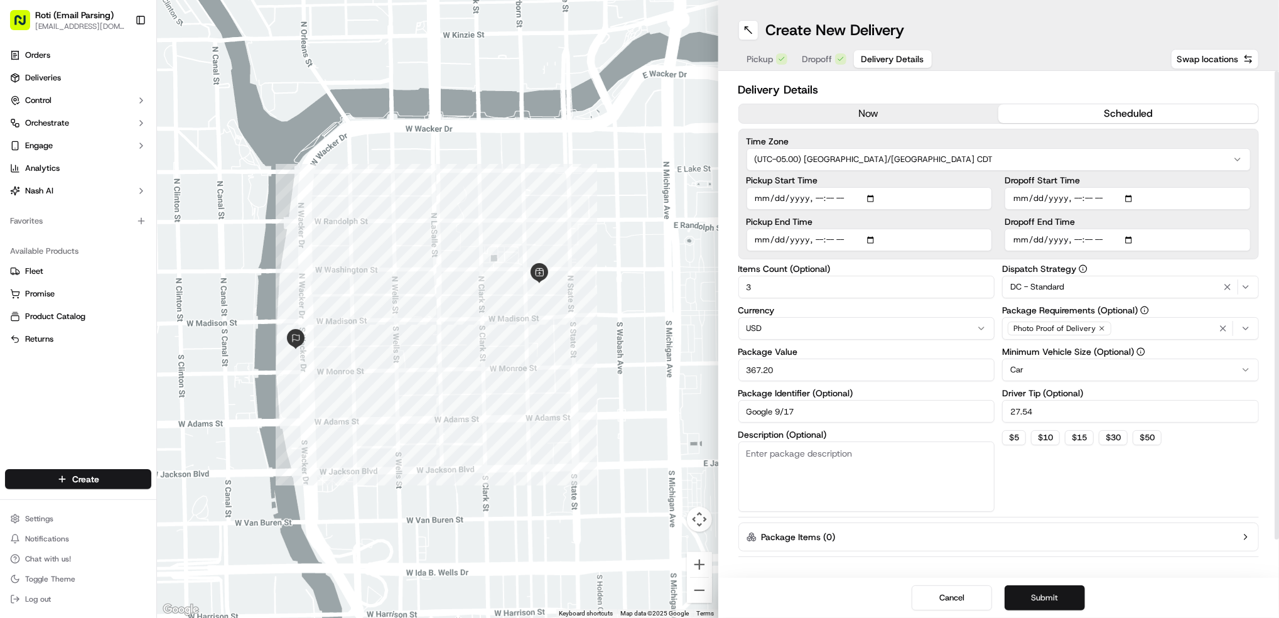
click at [1062, 589] on button "Submit" at bounding box center [1045, 597] width 80 height 25
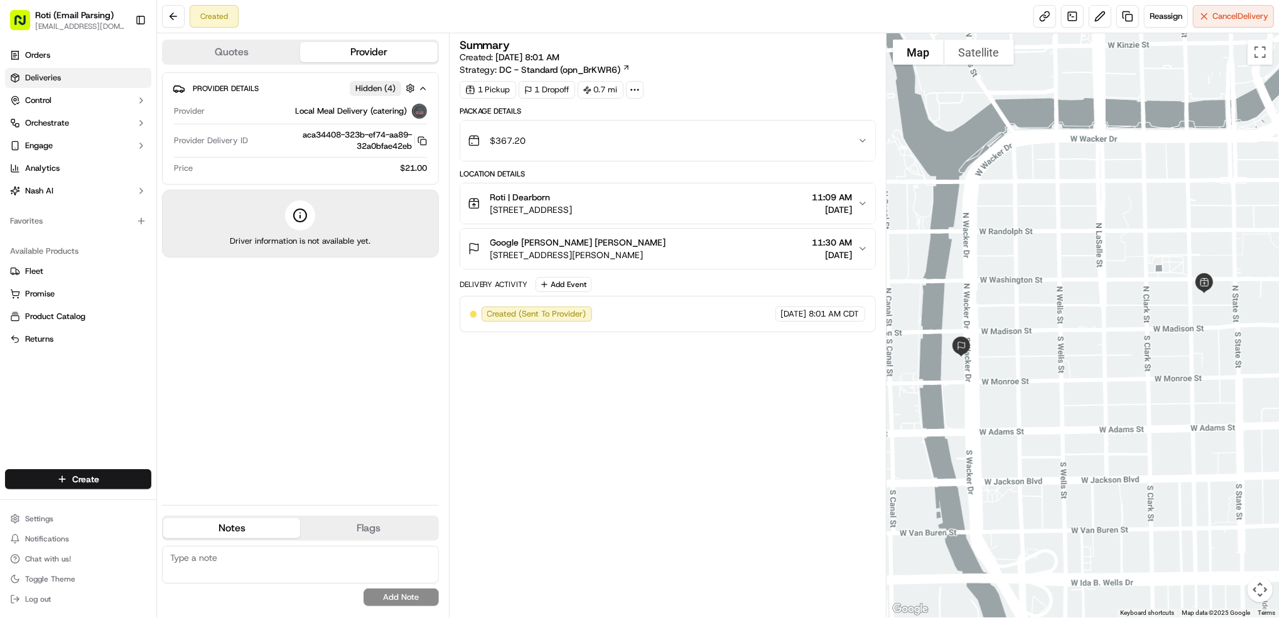
click at [65, 80] on link "Deliveries" at bounding box center [78, 78] width 146 height 20
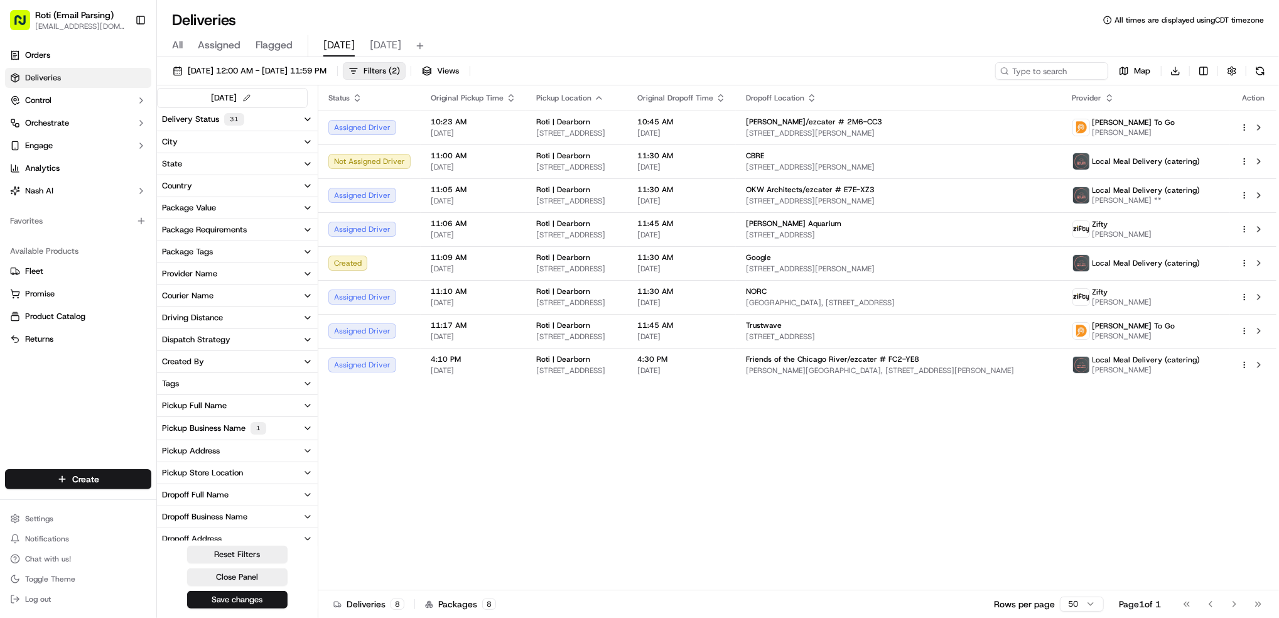
click at [231, 428] on div "Pickup Business Name 1" at bounding box center [214, 428] width 104 height 13
click at [166, 471] on Dearborn "Roti | Dearborn" at bounding box center [167, 474] width 10 height 10
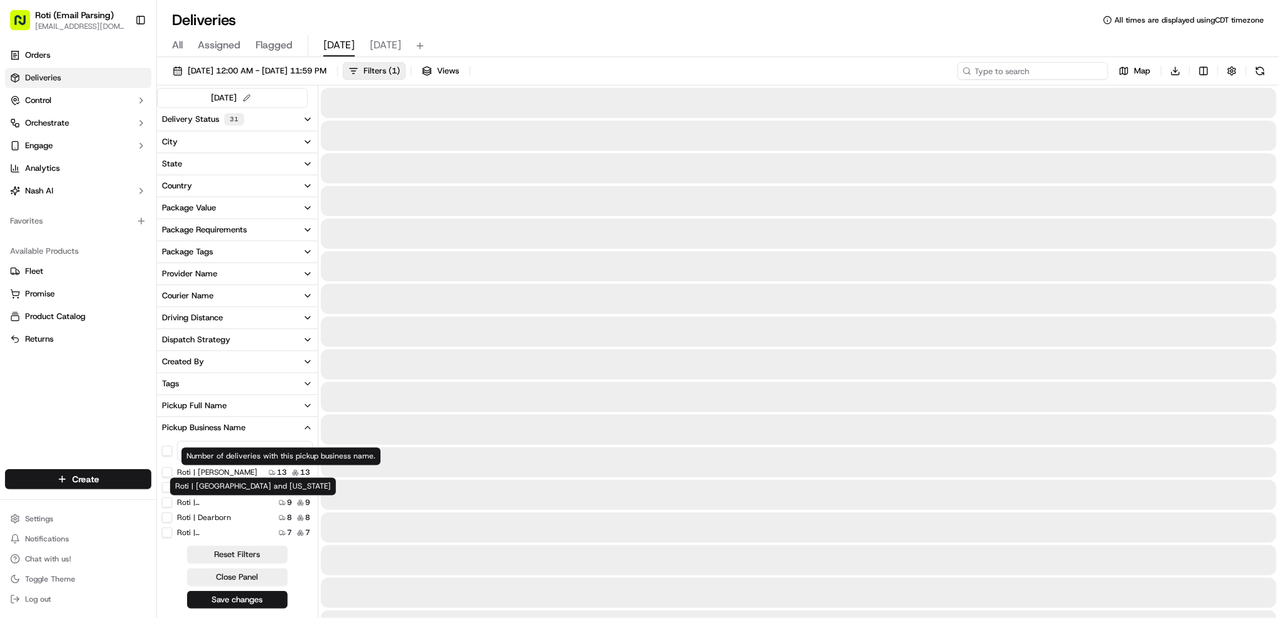
click at [1044, 65] on input at bounding box center [1033, 71] width 151 height 18
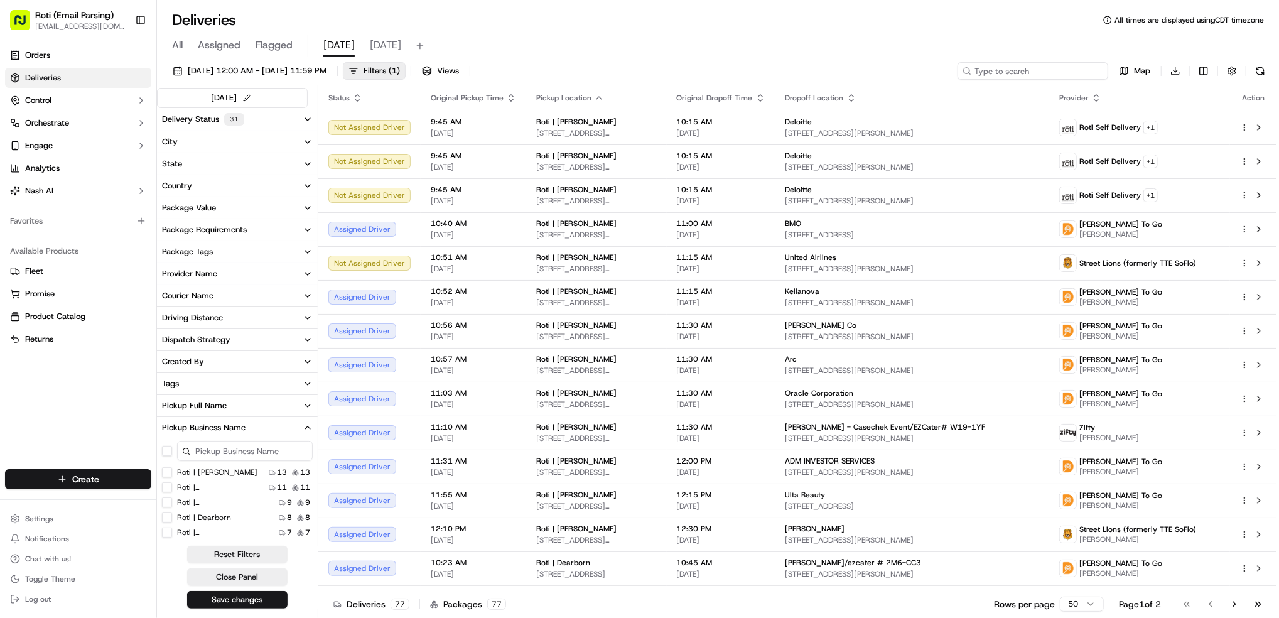
paste input "# MWK-YZR"
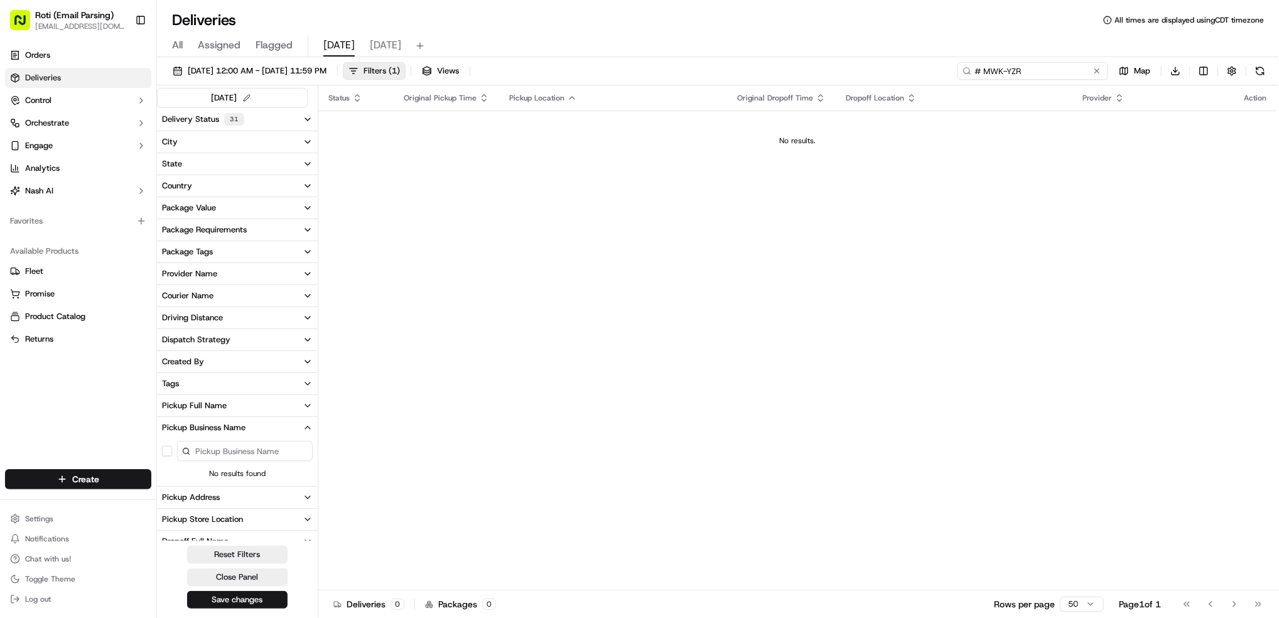
click at [977, 70] on input "# MWK-YZR" at bounding box center [1033, 71] width 151 height 18
type input "# MWK-YZR"
click at [1259, 72] on button at bounding box center [1261, 71] width 18 height 18
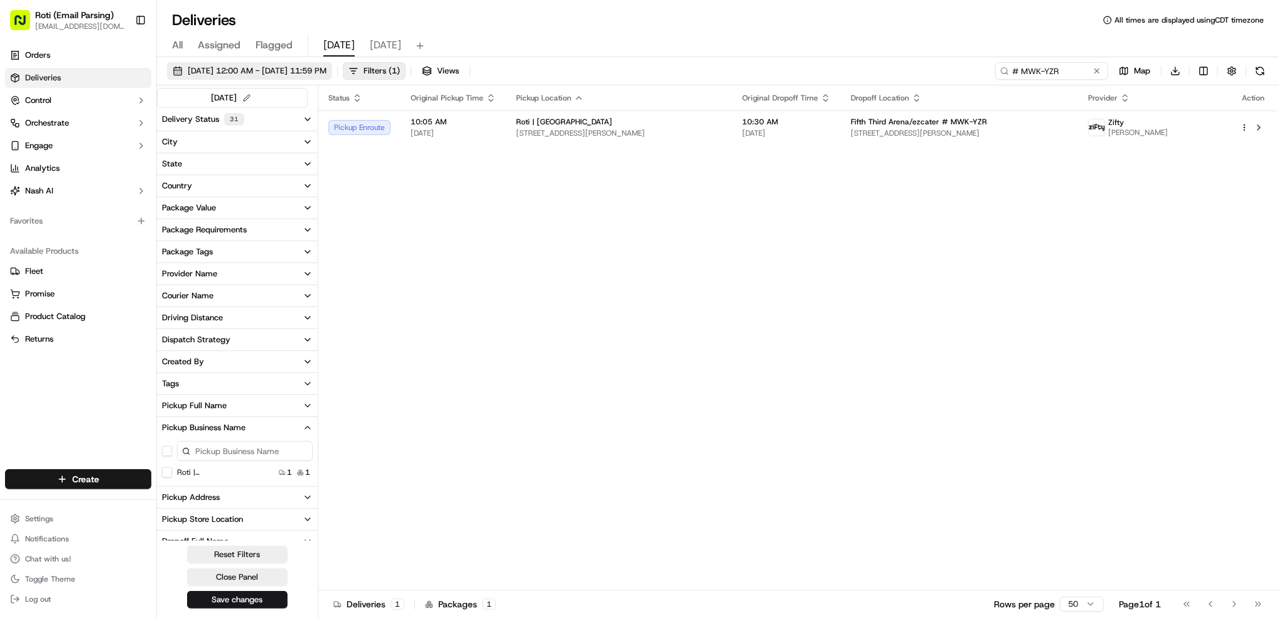
click at [290, 72] on span "[DATE] 12:00 AM - [DATE] 11:59 PM" at bounding box center [257, 70] width 139 height 11
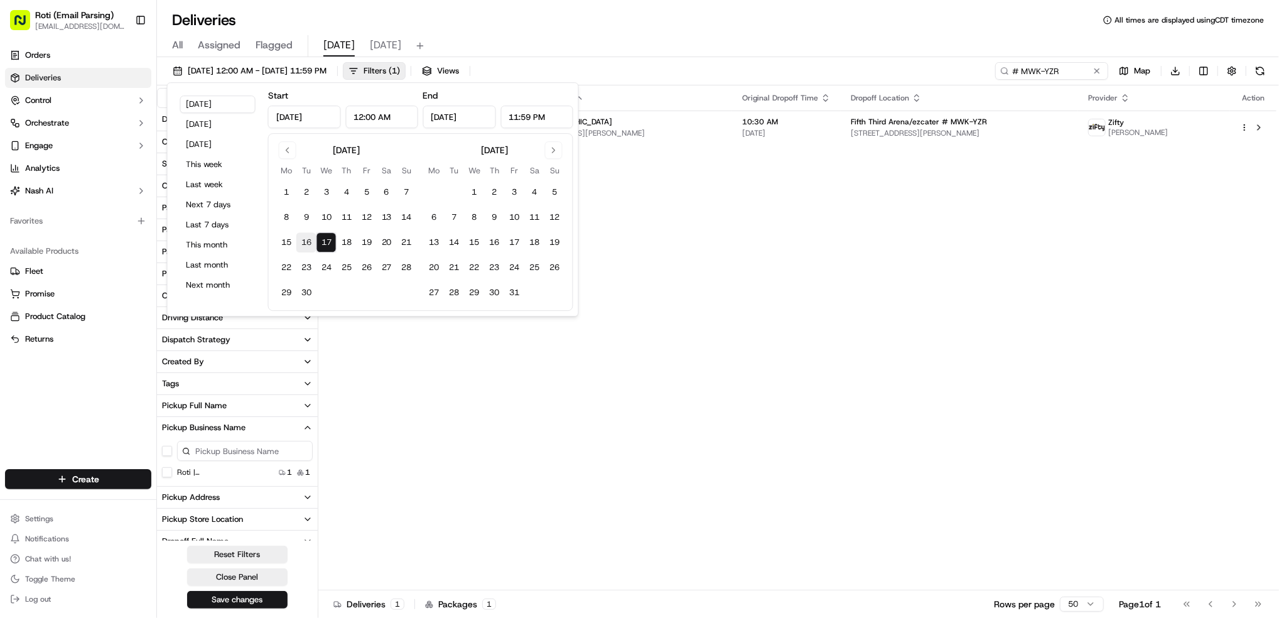
click at [307, 243] on button "16" at bounding box center [306, 242] width 20 height 20
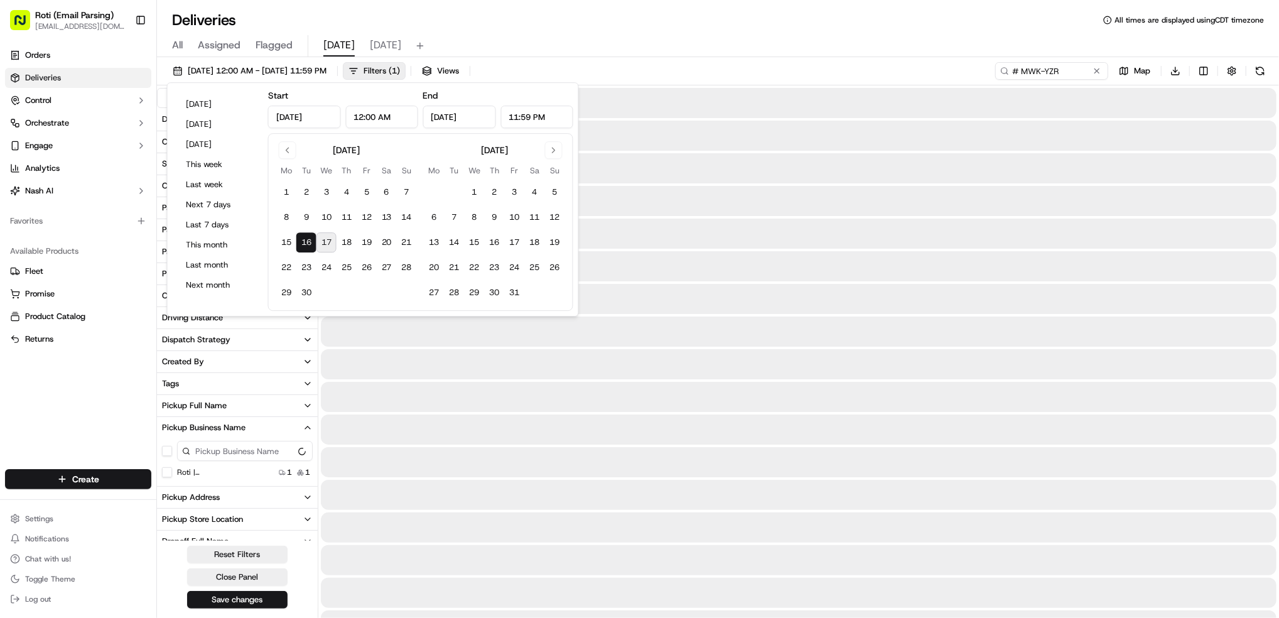
type input "[DATE]"
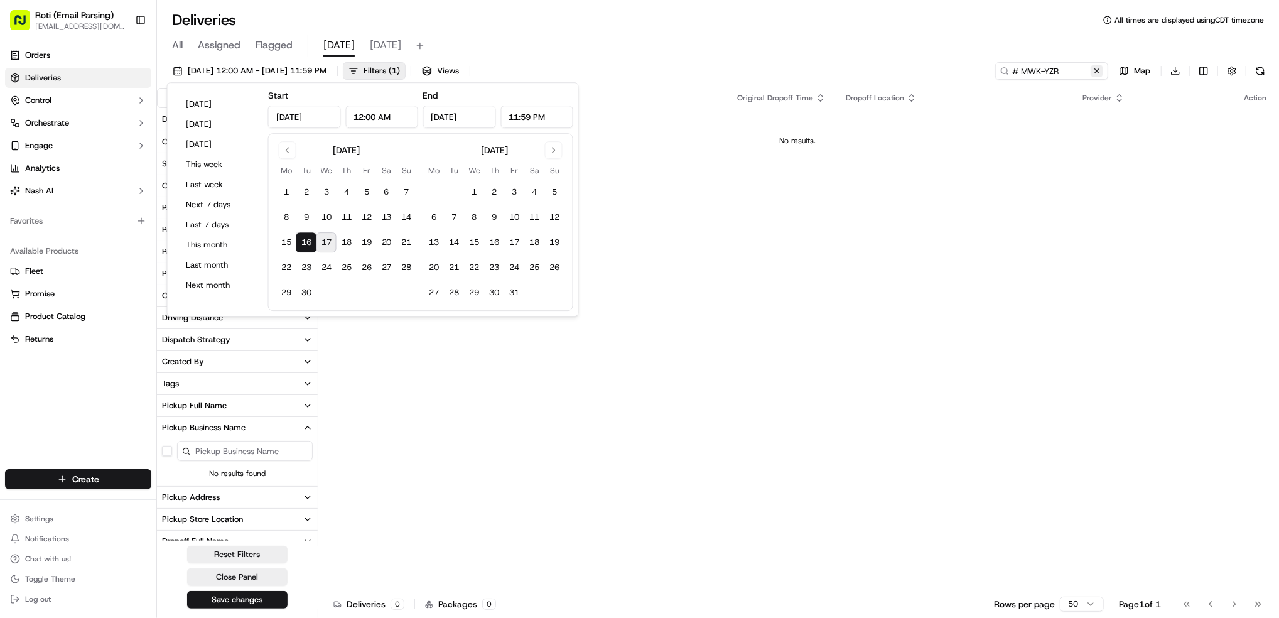
click at [1100, 72] on button at bounding box center [1097, 71] width 13 height 13
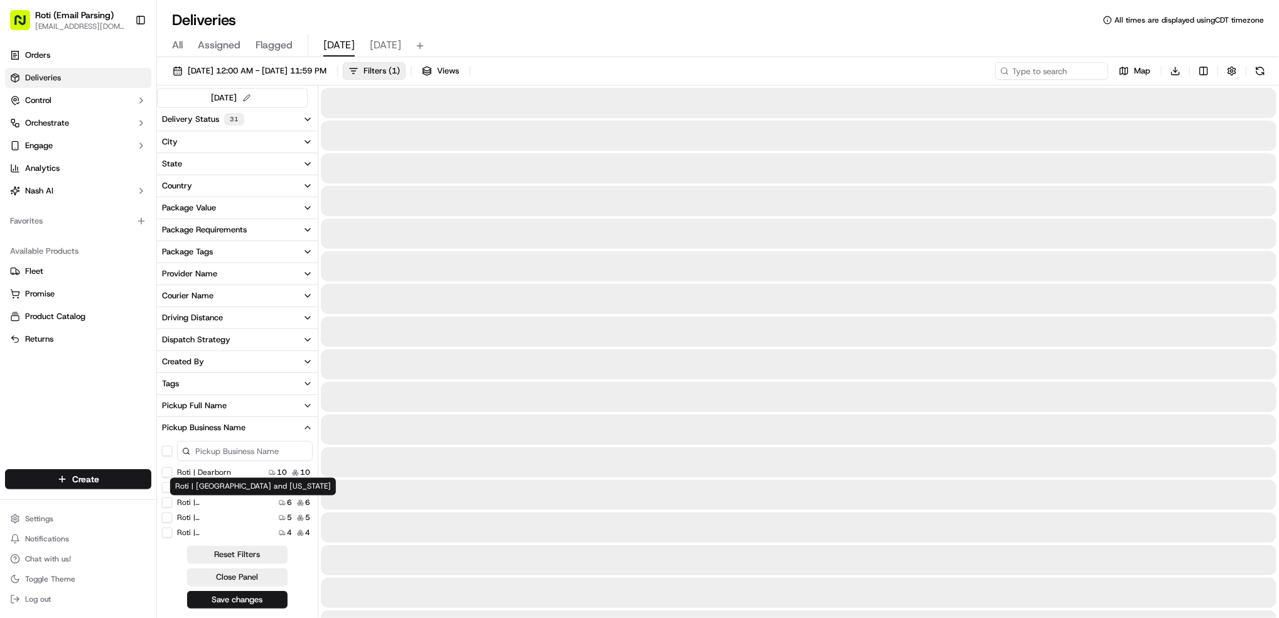
click at [168, 473] on Dearborn "Roti | Dearborn" at bounding box center [167, 472] width 10 height 10
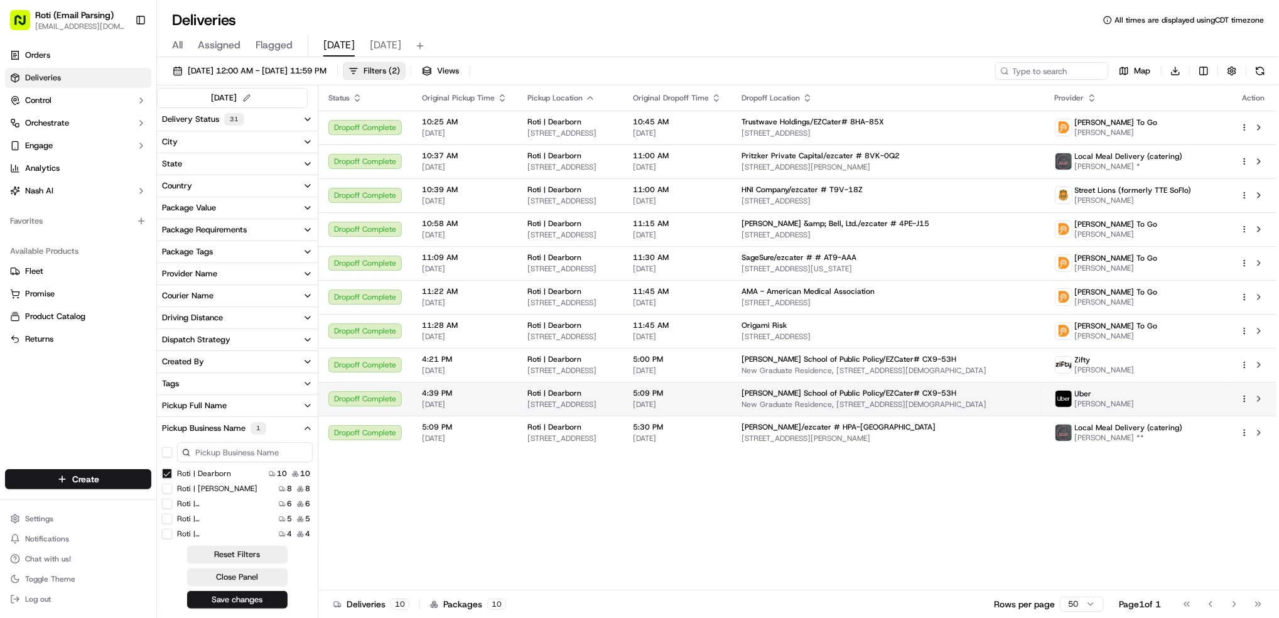
click at [1200, 398] on div "[PERSON_NAME]" at bounding box center [1137, 399] width 165 height 20
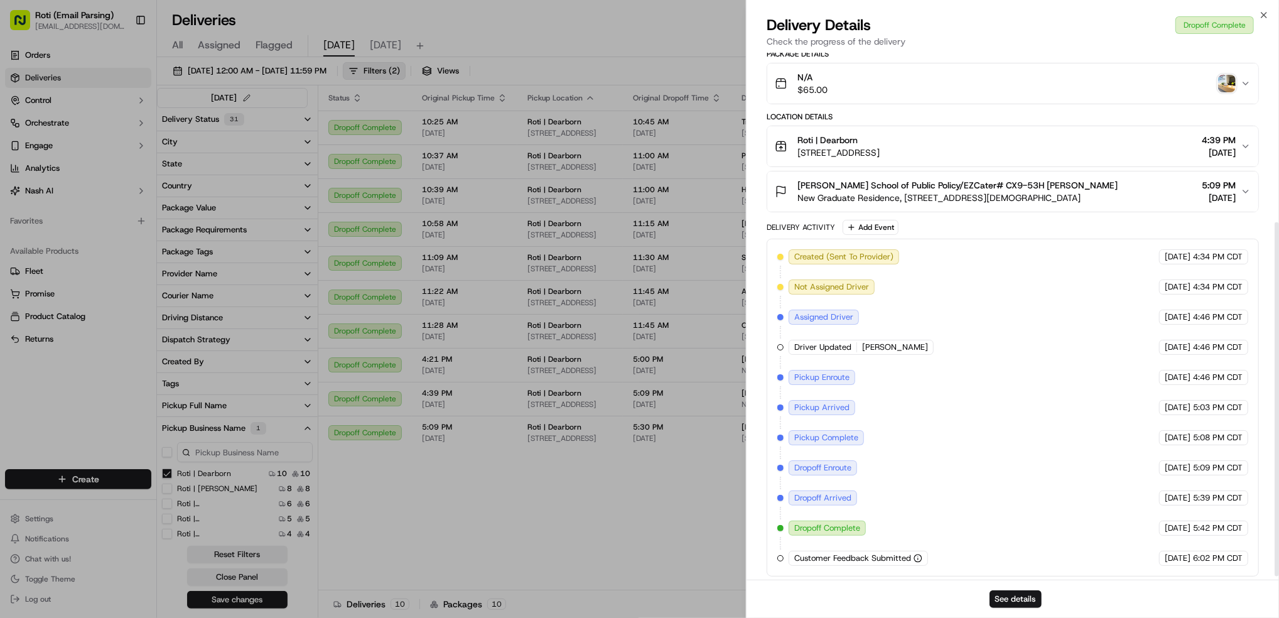
scroll to position [256, 0]
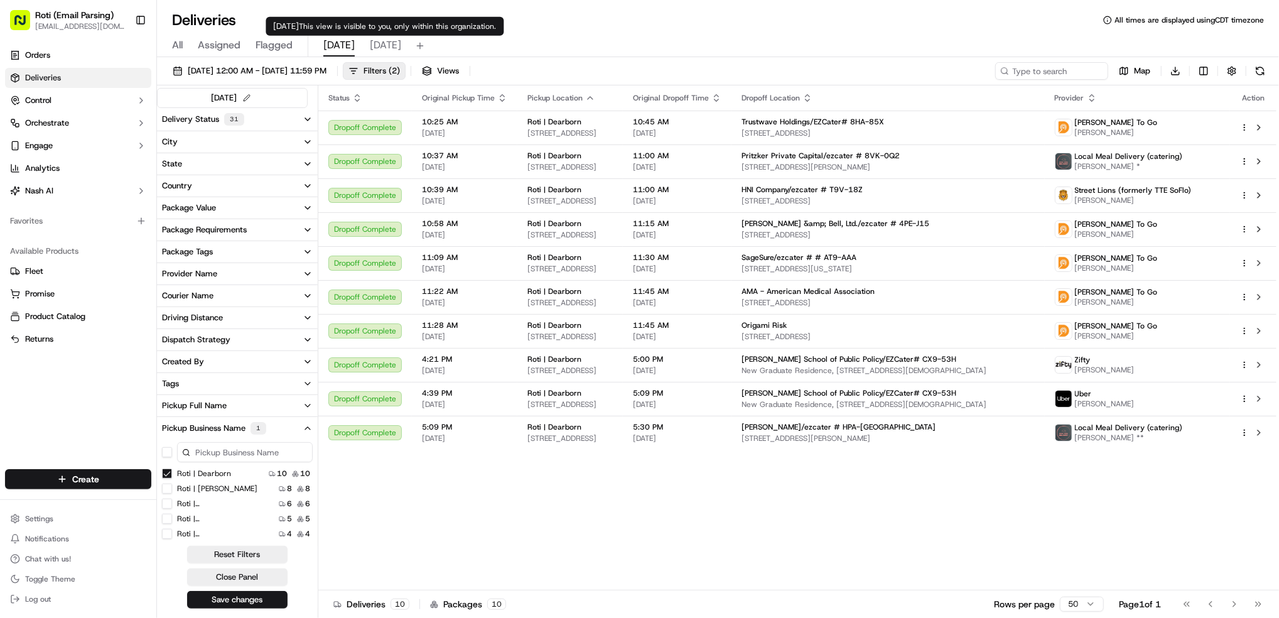
click at [385, 43] on span "[DATE]" at bounding box center [385, 45] width 31 height 15
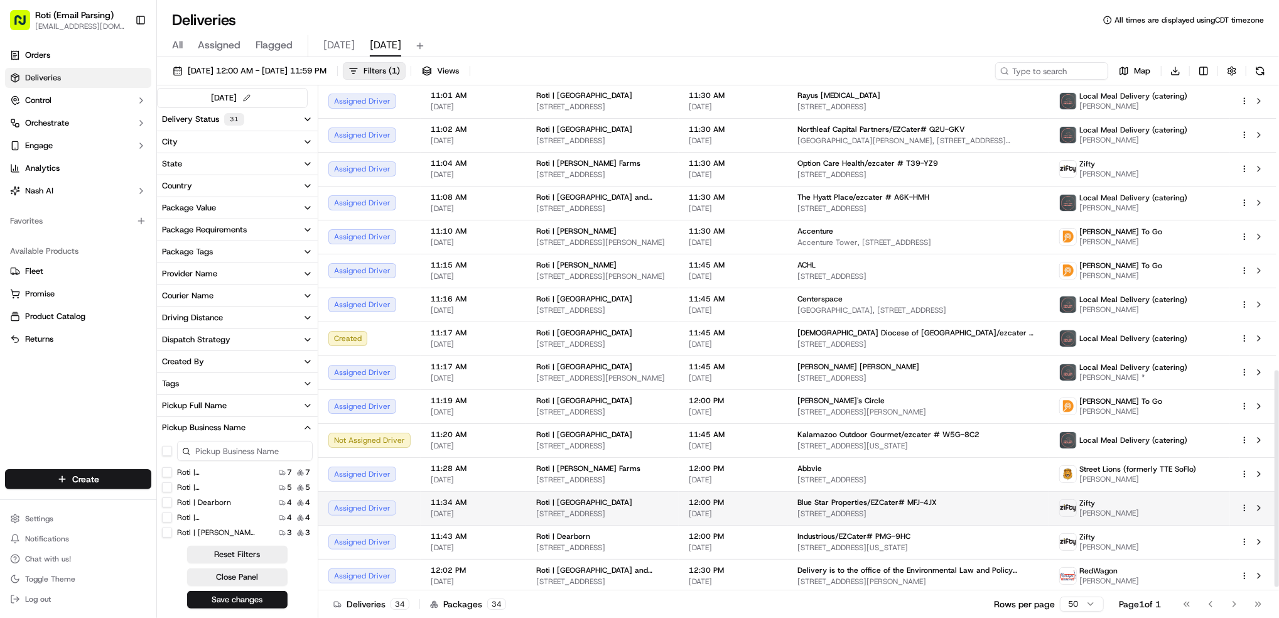
scroll to position [672, 0]
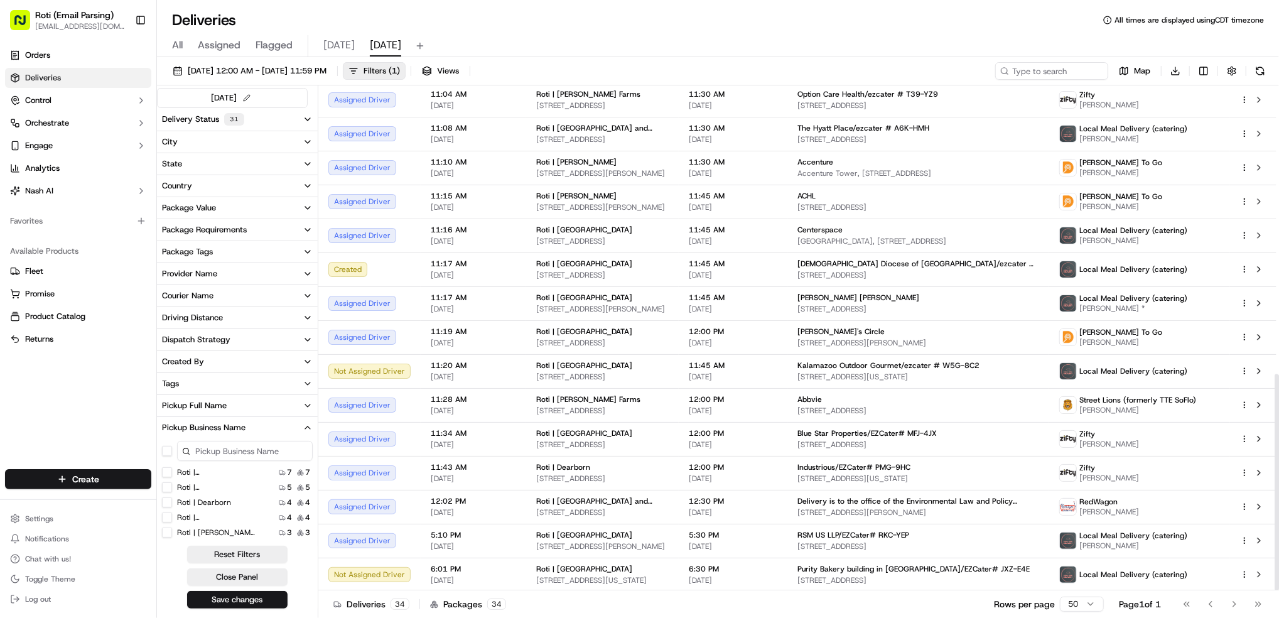
click at [326, 48] on span "[DATE]" at bounding box center [338, 45] width 31 height 15
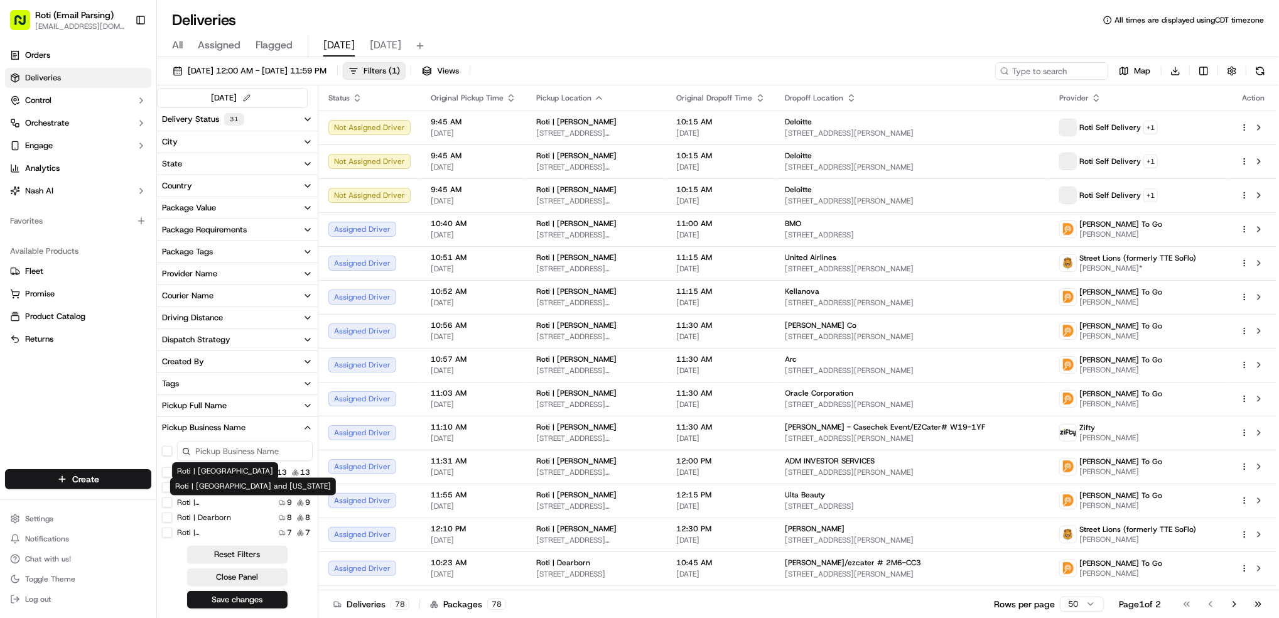
click at [168, 474] on Adams "Roti | [PERSON_NAME]" at bounding box center [167, 472] width 10 height 10
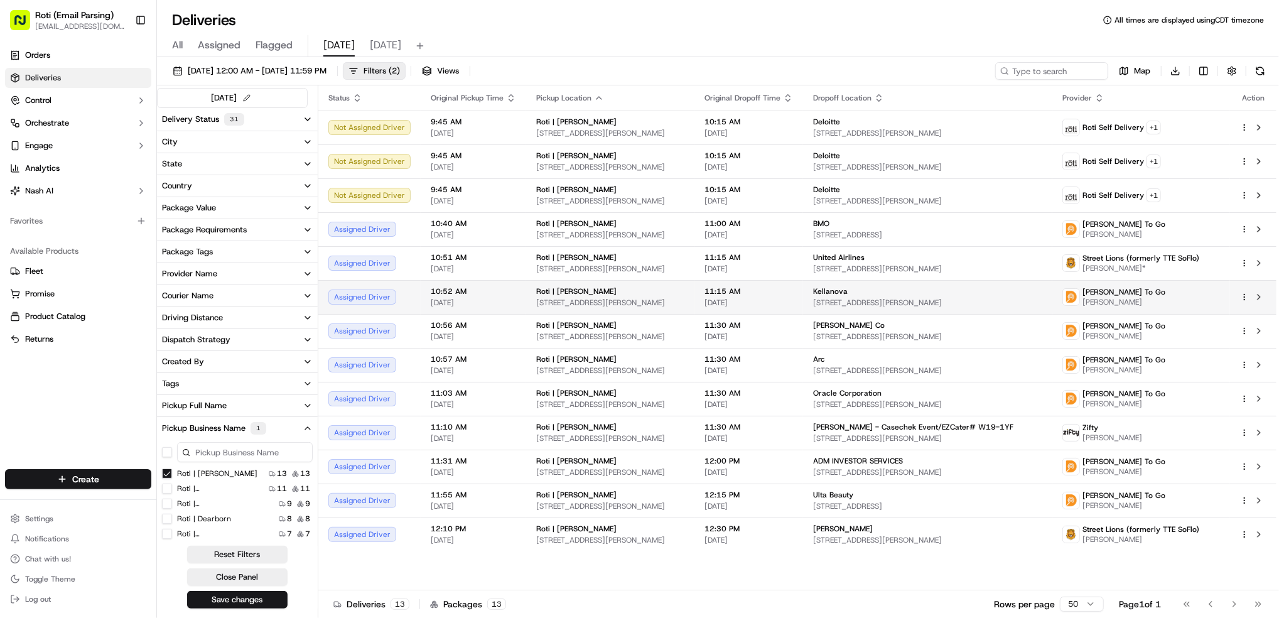
click at [1246, 297] on html "Roti (Email Parsing) [EMAIL_ADDRESS][DOMAIN_NAME] Toggle Sidebar Orders Deliver…" at bounding box center [639, 309] width 1279 height 618
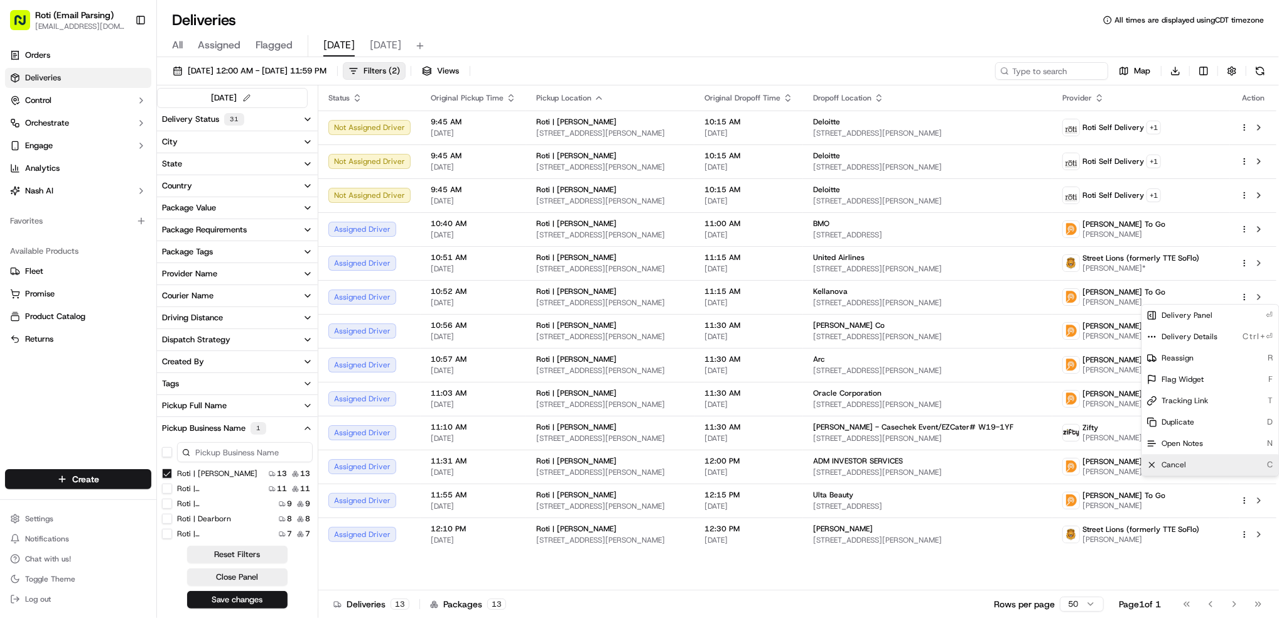
click at [1176, 460] on span "Cancel" at bounding box center [1175, 465] width 24 height 10
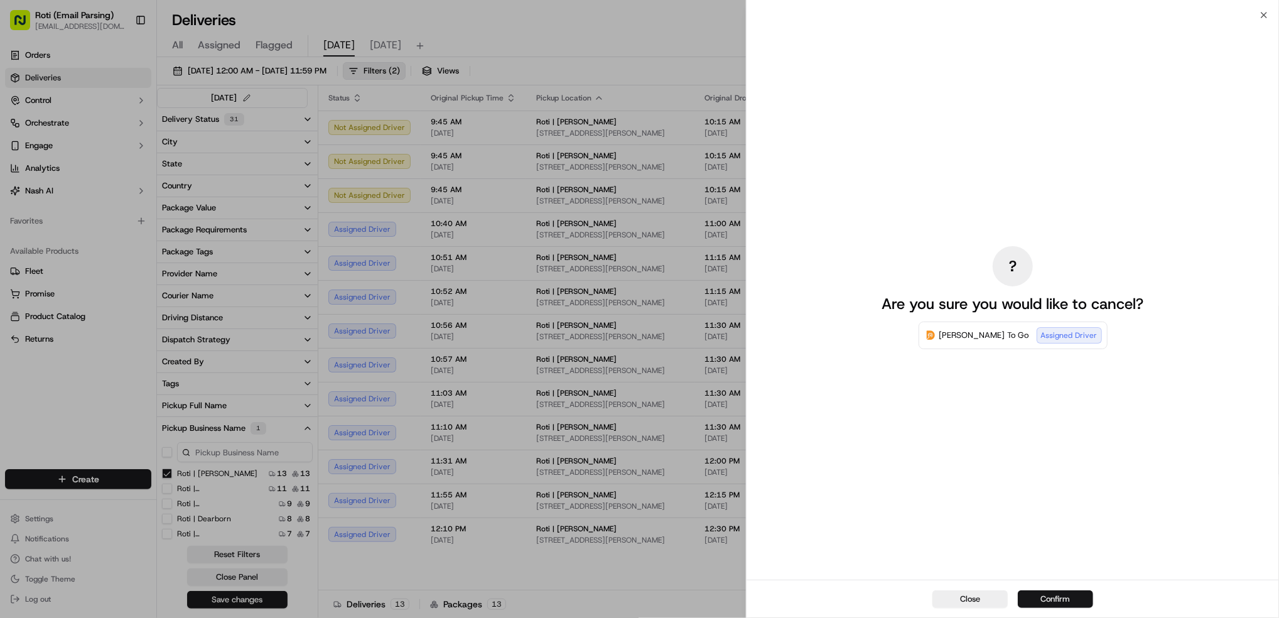
click at [1063, 596] on button "Confirm" at bounding box center [1055, 599] width 75 height 18
